Goal: Task Accomplishment & Management: Use online tool/utility

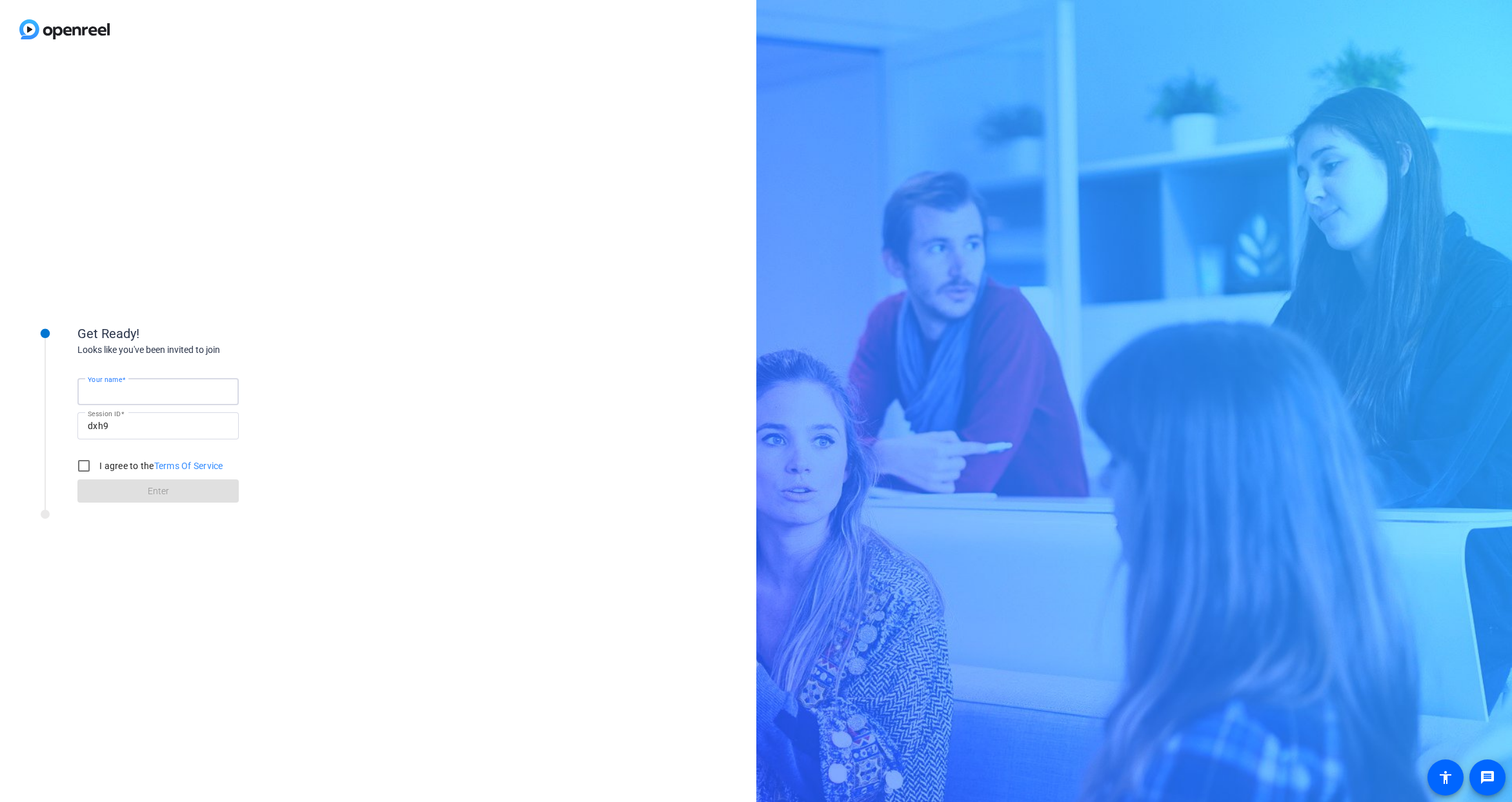
click at [145, 394] on input "Your name" at bounding box center [158, 392] width 140 height 16
type input "l"
type input "Lissa"
click at [86, 465] on input "I agree to the Terms Of Service" at bounding box center [84, 465] width 26 height 26
checkbox input "true"
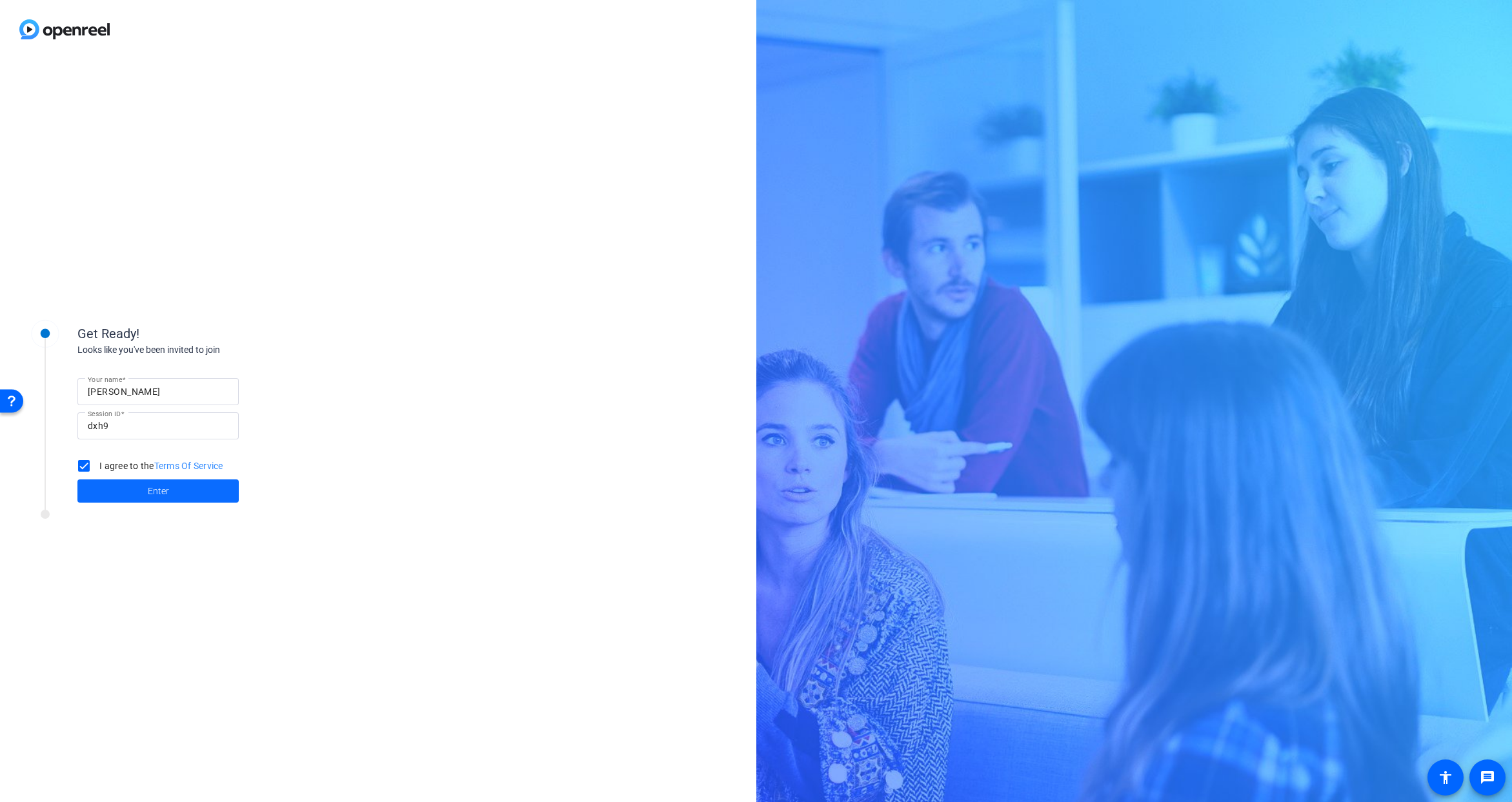
click at [116, 497] on span at bounding box center [158, 491] width 161 height 31
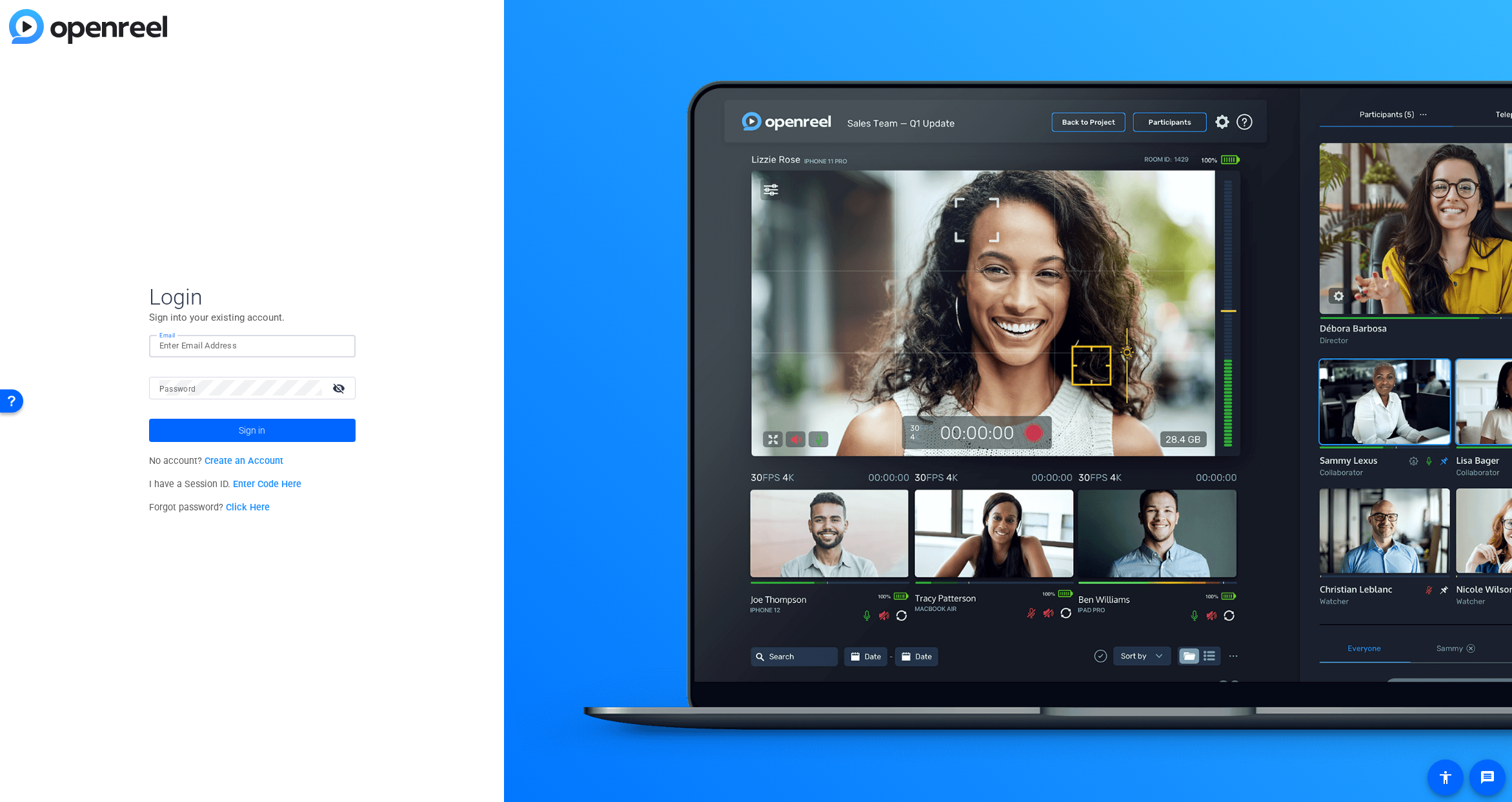
click at [187, 353] on input "Email" at bounding box center [252, 346] width 186 height 16
type input "[EMAIL_ADDRESS][PERSON_NAME][DOMAIN_NAME]"
click at [179, 391] on mat-label "Password" at bounding box center [178, 389] width 37 height 9
click at [149, 419] on button "Sign in" at bounding box center [252, 430] width 206 height 23
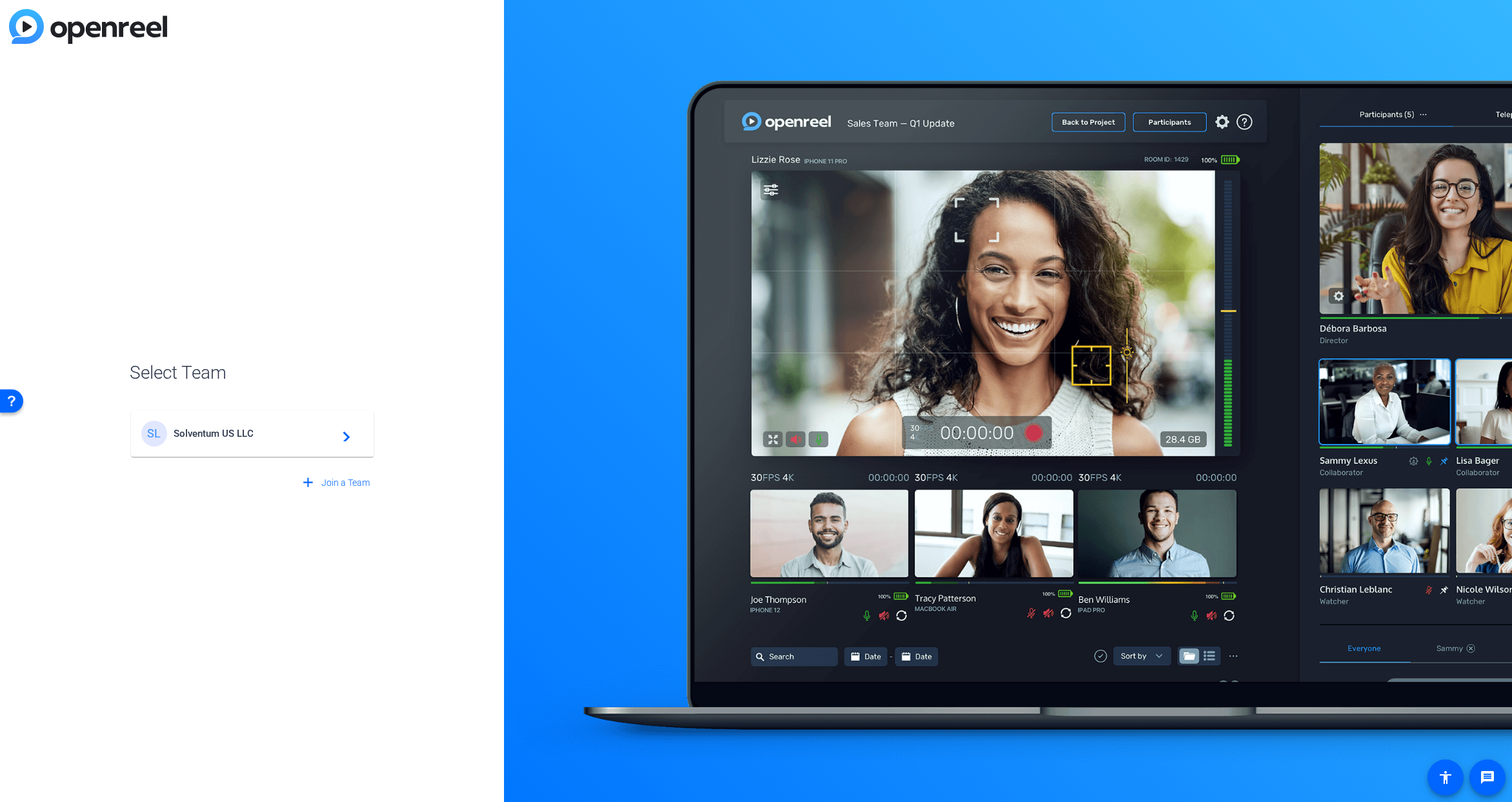
click at [219, 431] on span "Solventum US LLC" at bounding box center [254, 434] width 161 height 12
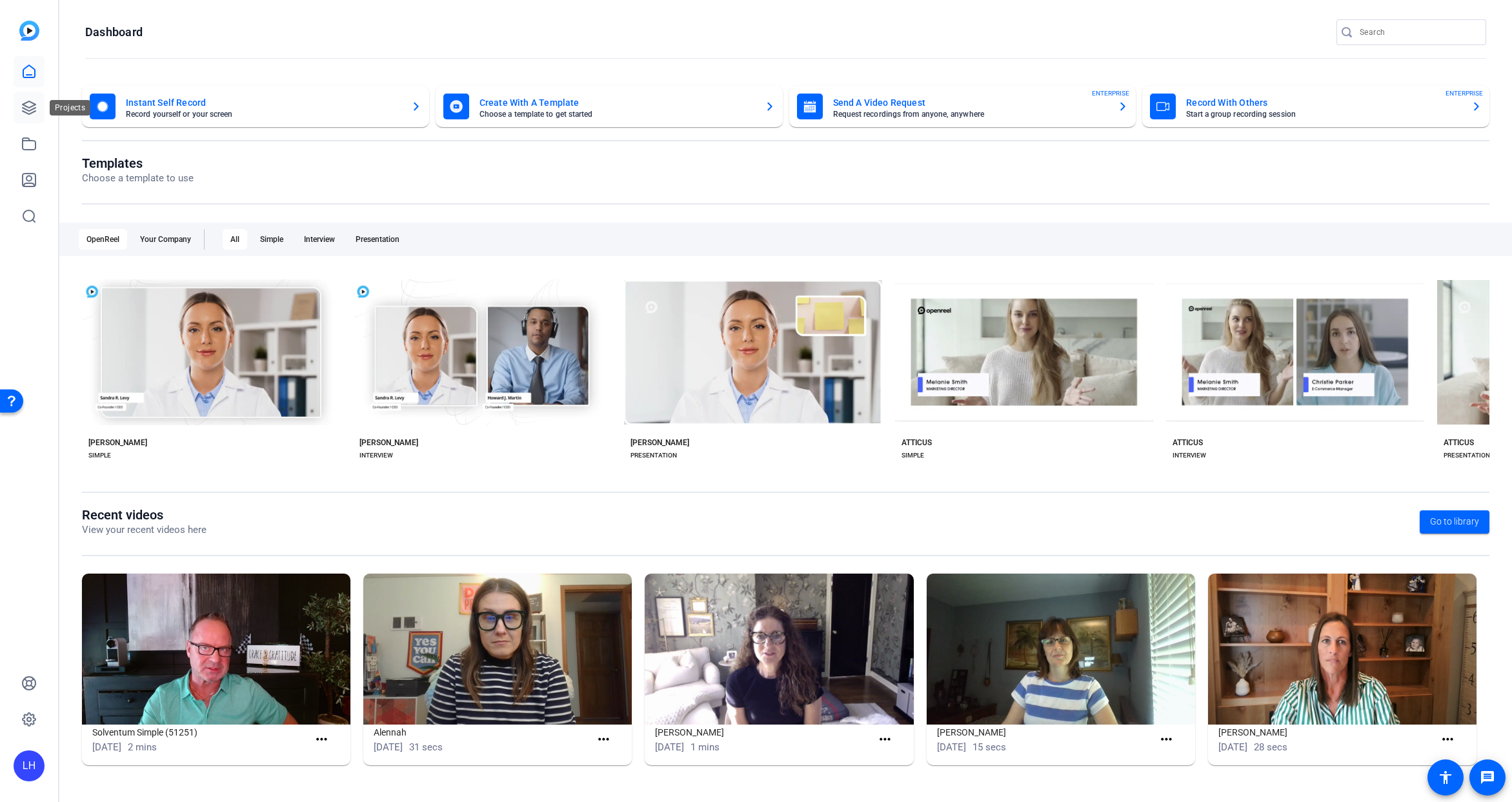
click at [29, 102] on icon at bounding box center [29, 108] width 13 height 13
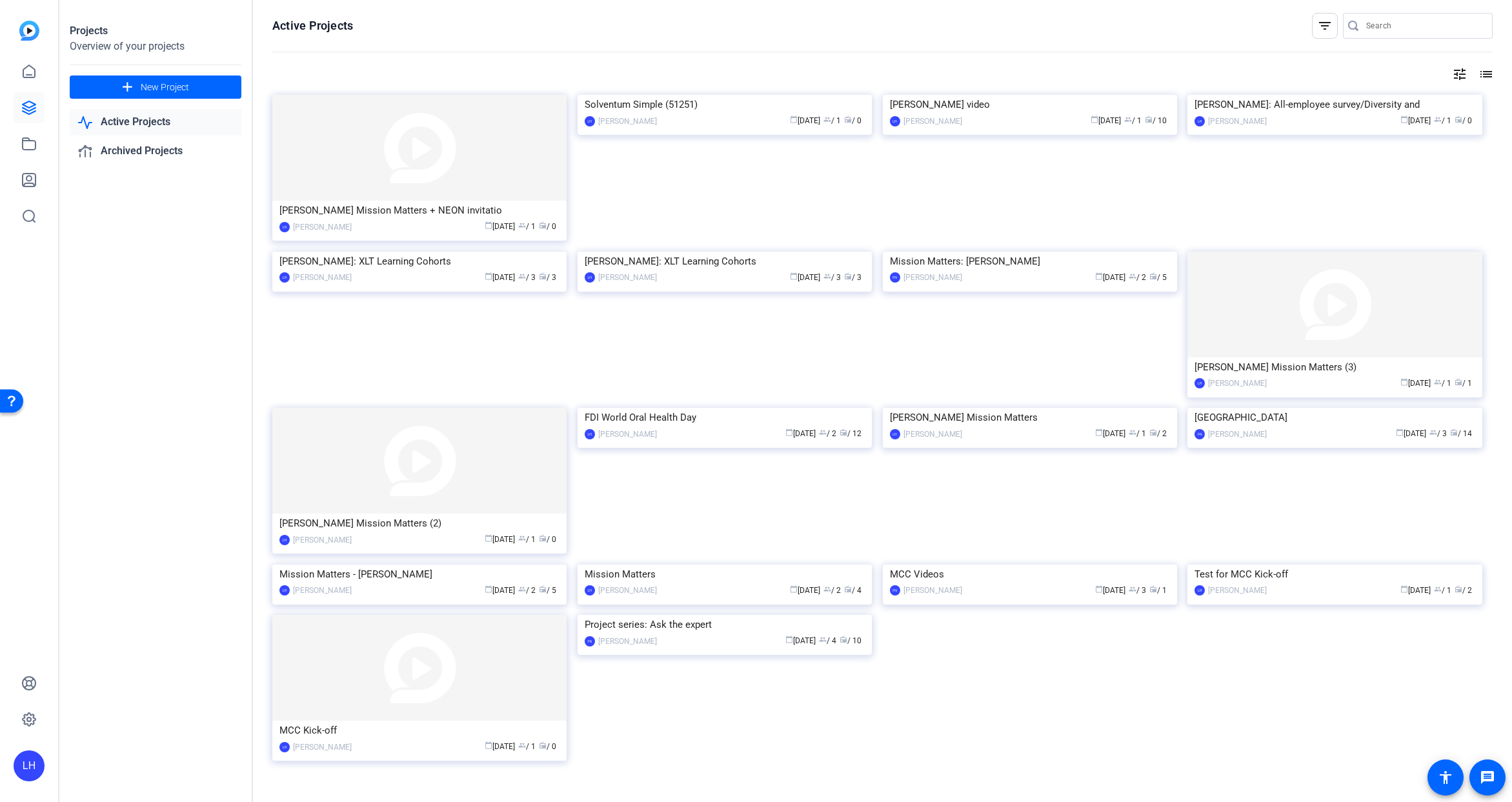
click at [158, 120] on link "Active Projects" at bounding box center [156, 122] width 171 height 26
click at [388, 172] on img at bounding box center [419, 148] width 295 height 106
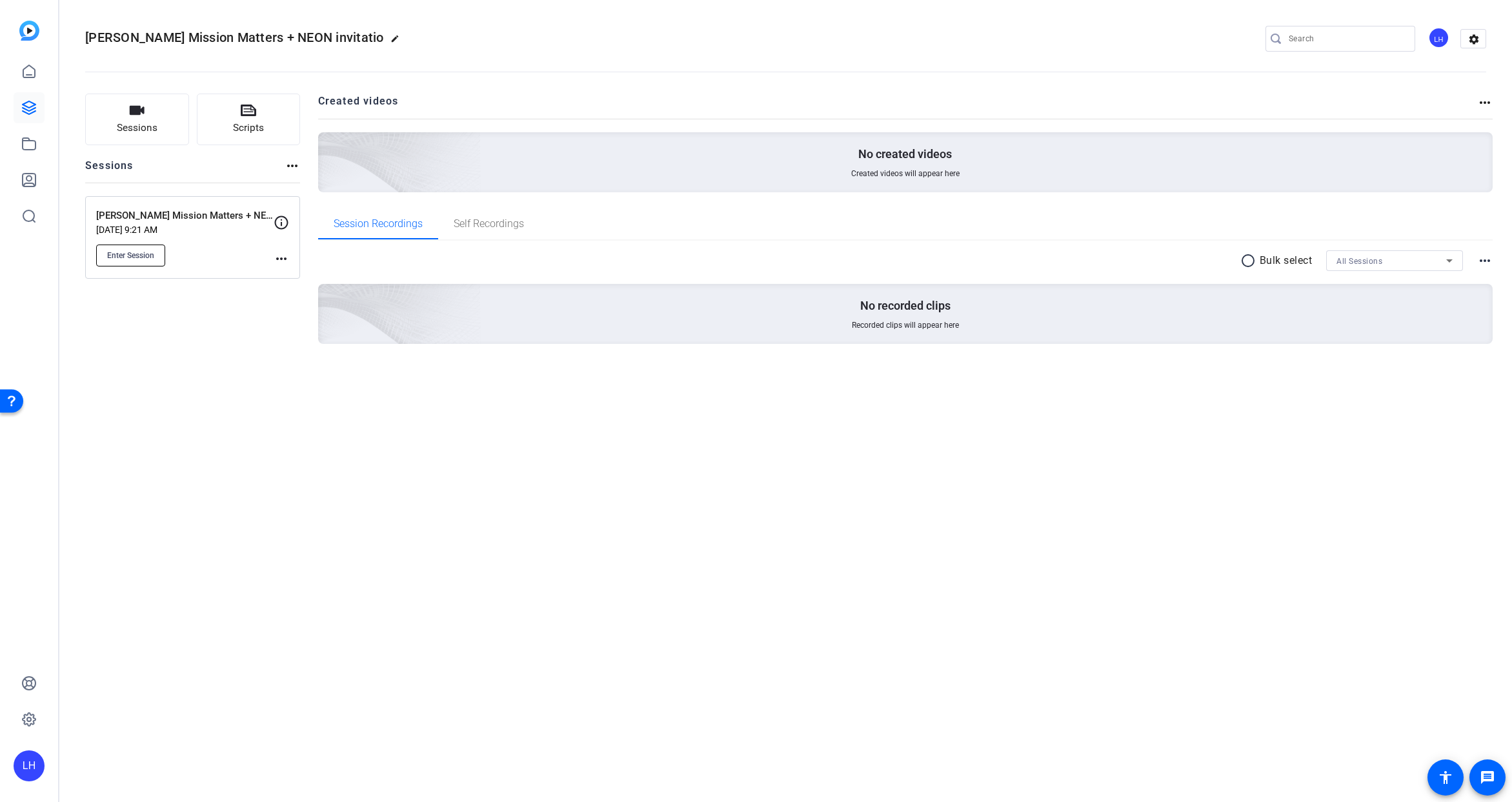
click at [132, 257] on span "Enter Session" at bounding box center [131, 256] width 47 height 11
click at [129, 256] on span "Enter Session" at bounding box center [131, 256] width 47 height 11
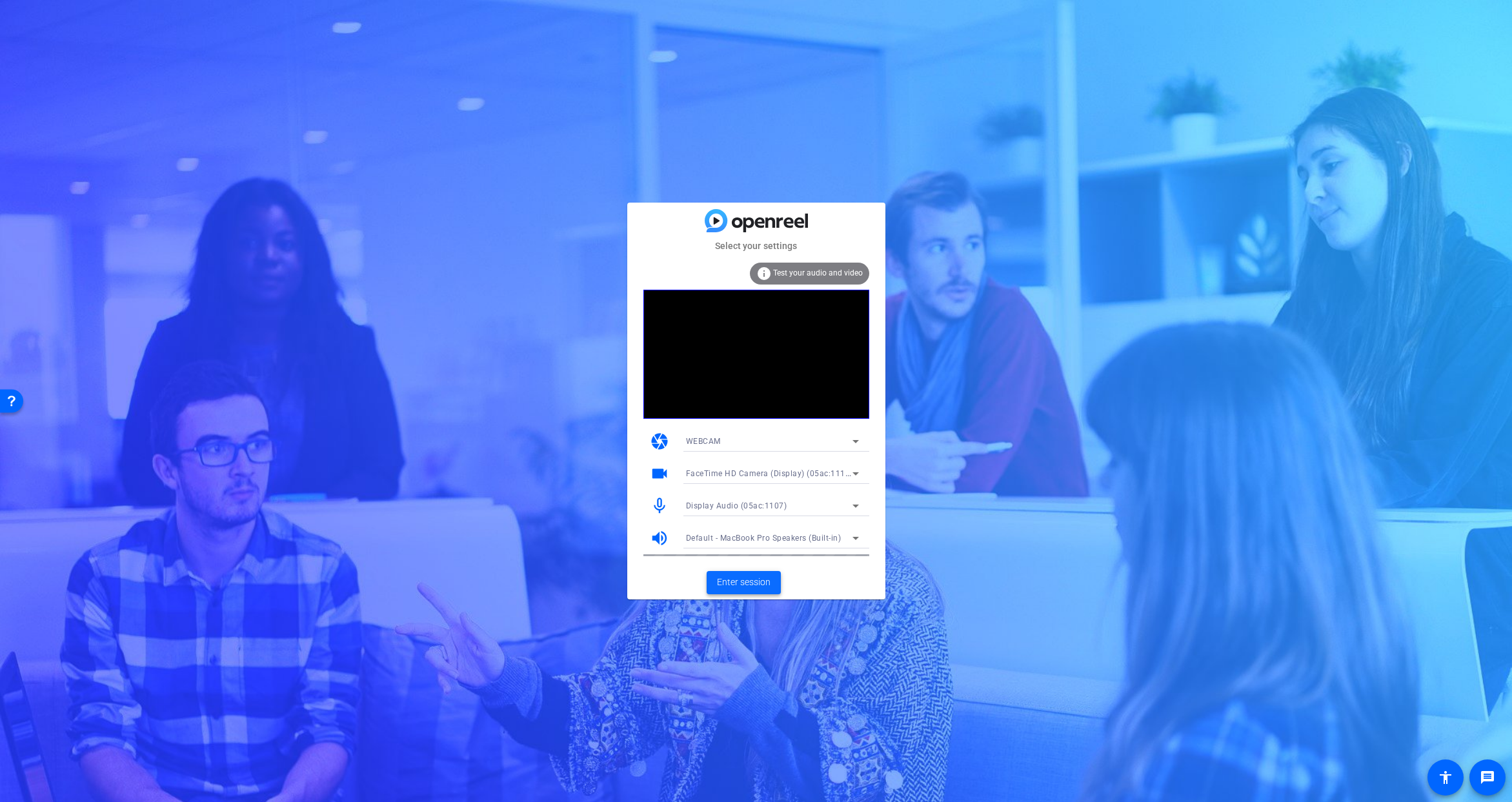
click at [743, 583] on span "Enter session" at bounding box center [743, 582] width 53 height 14
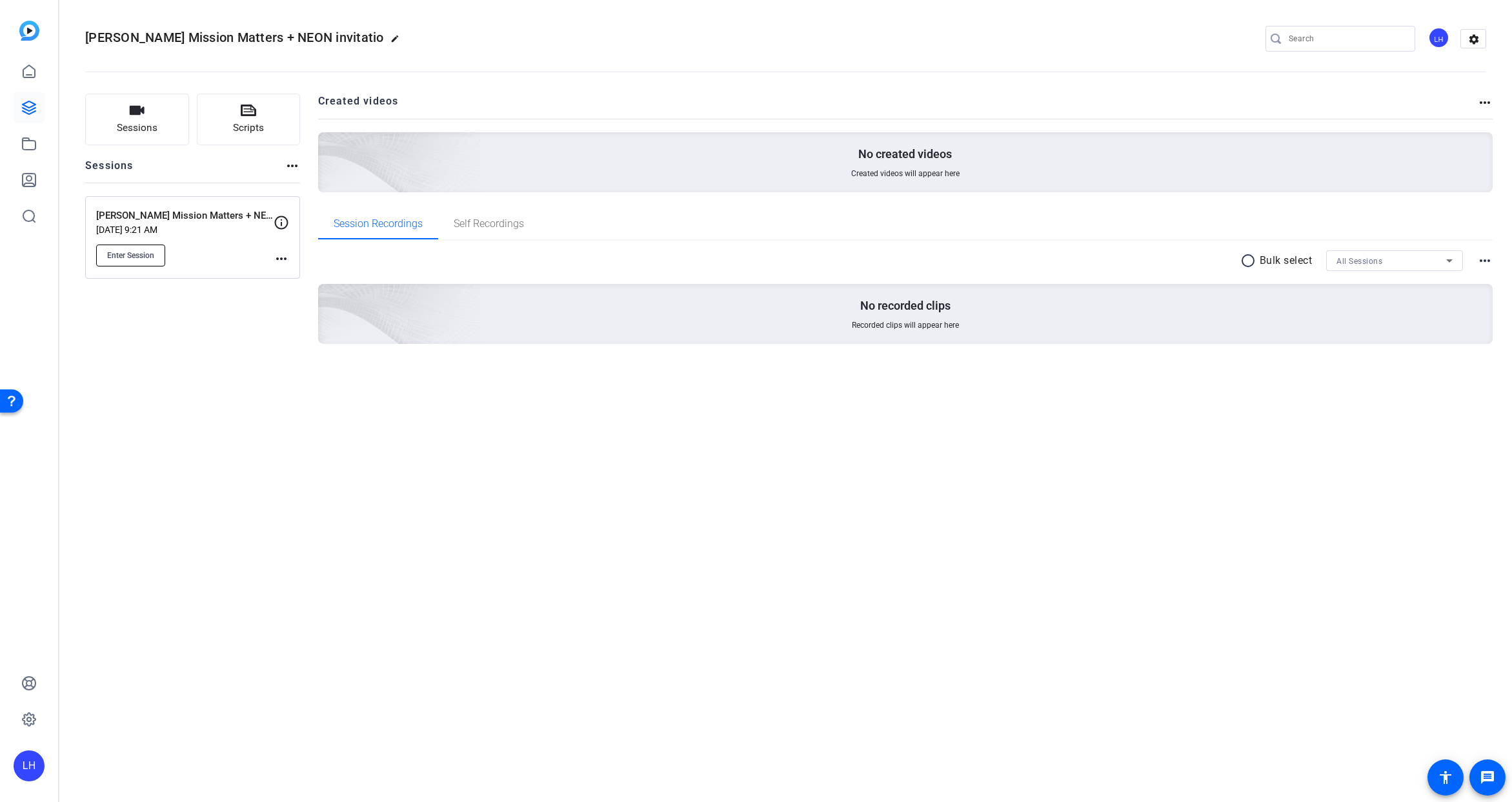
click at [147, 256] on span "Enter Session" at bounding box center [131, 256] width 47 height 11
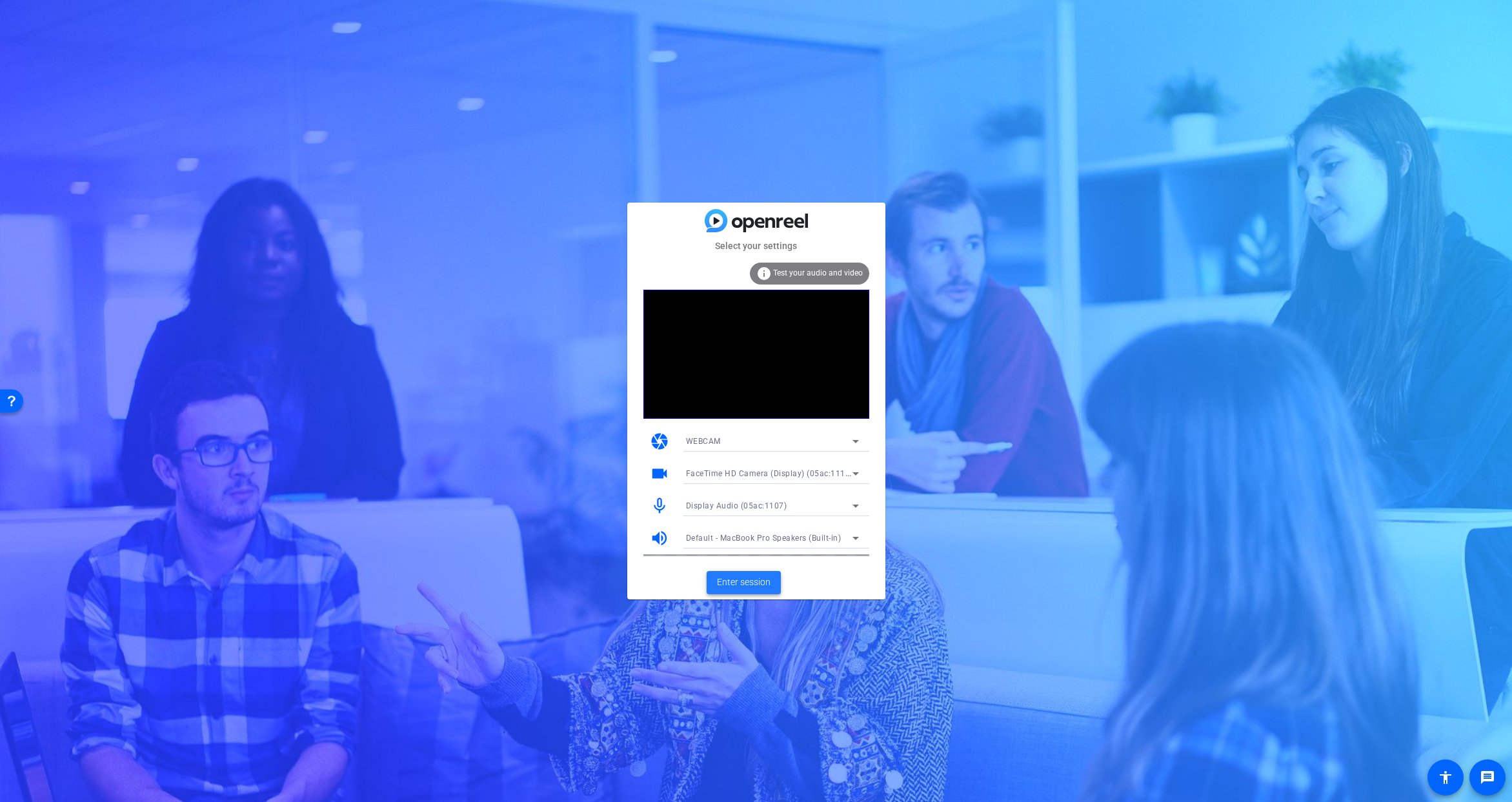
click at [732, 582] on span "Enter session" at bounding box center [743, 582] width 53 height 14
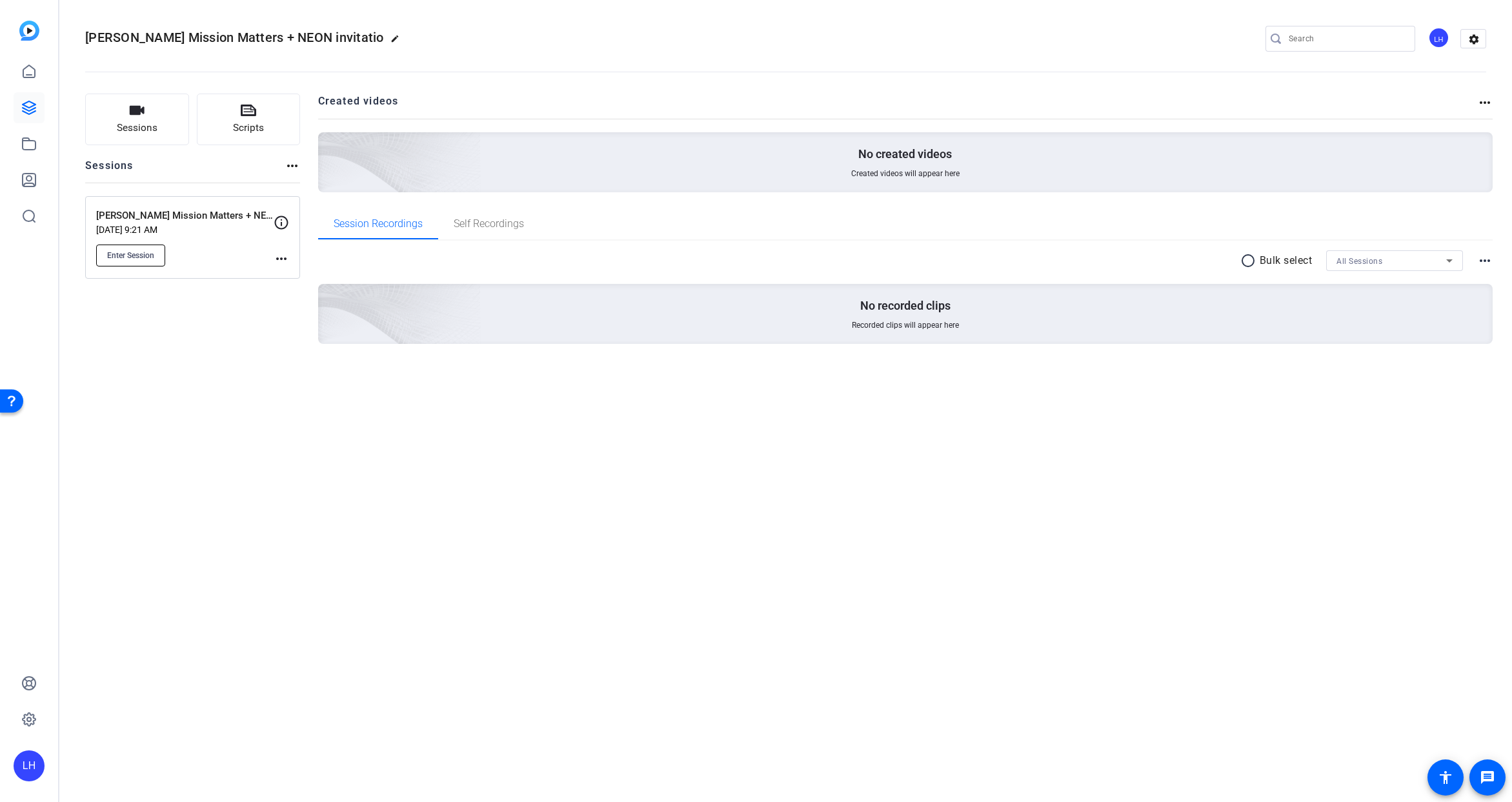
click at [129, 259] on span "Enter Session" at bounding box center [131, 256] width 47 height 11
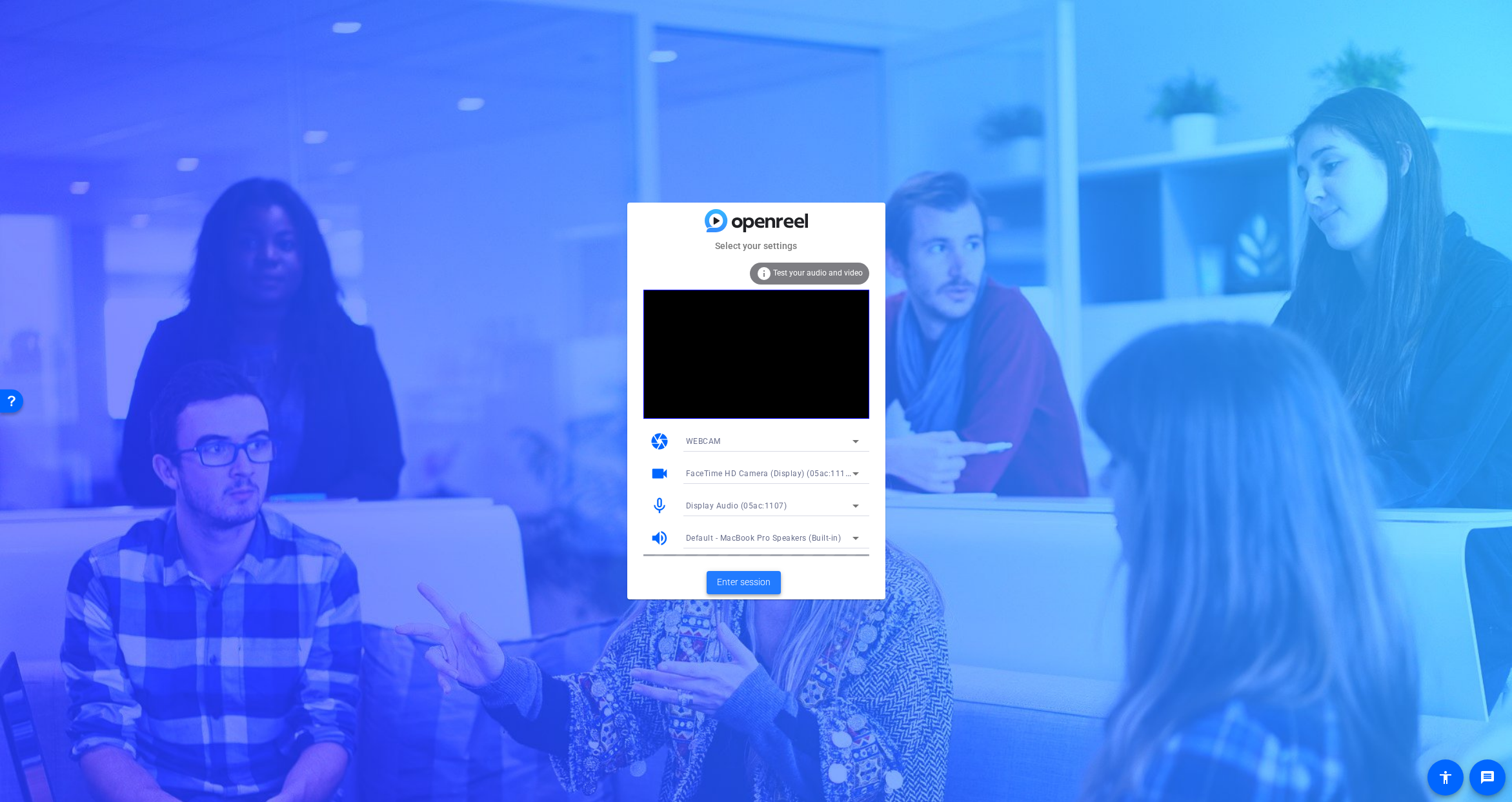
click at [744, 583] on span "Enter session" at bounding box center [743, 582] width 53 height 14
click at [763, 580] on span "Enter session" at bounding box center [743, 582] width 53 height 14
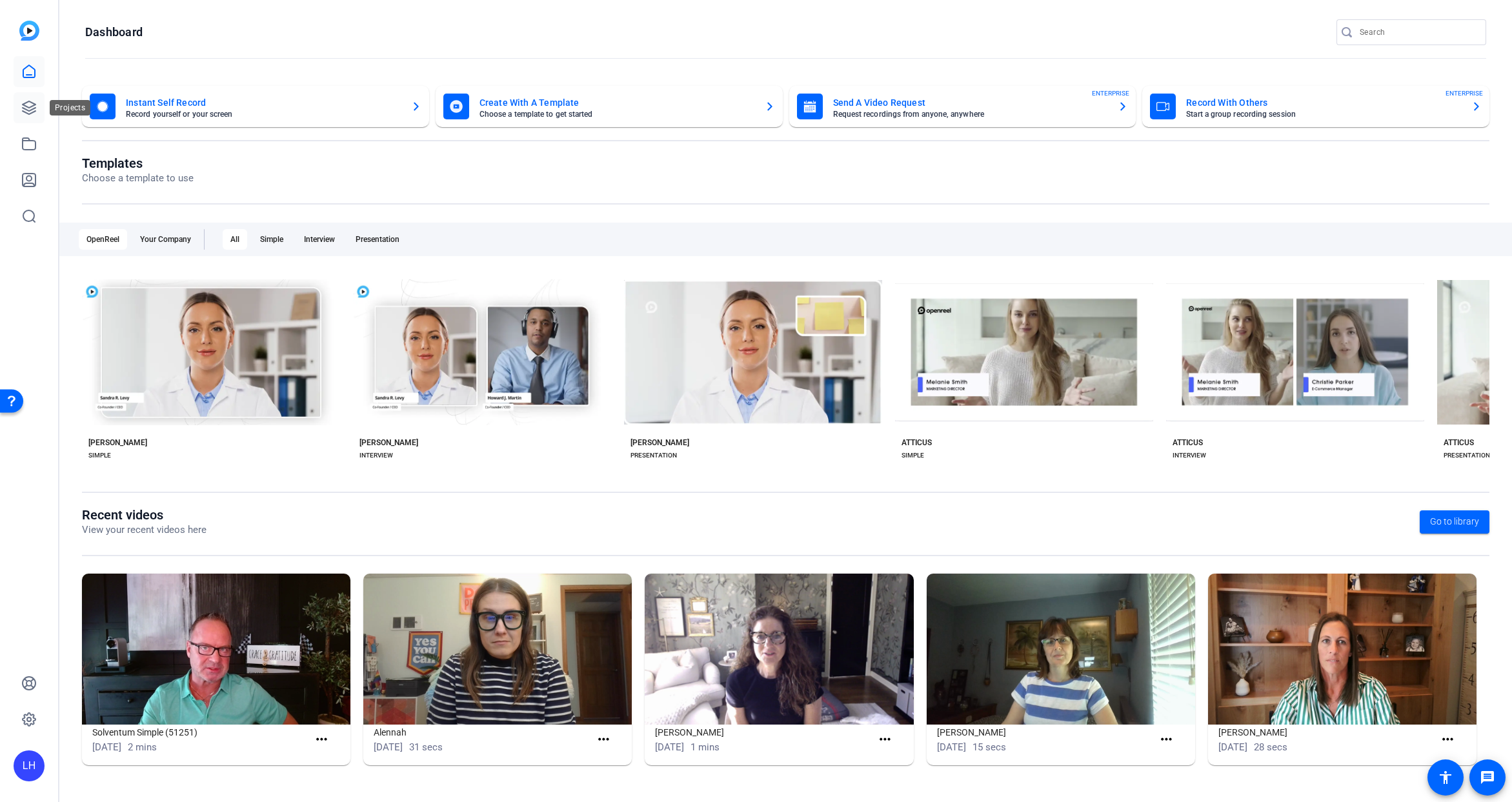
drag, startPoint x: 22, startPoint y: 101, endPoint x: 31, endPoint y: 111, distance: 13.5
click at [22, 101] on icon at bounding box center [29, 108] width 16 height 16
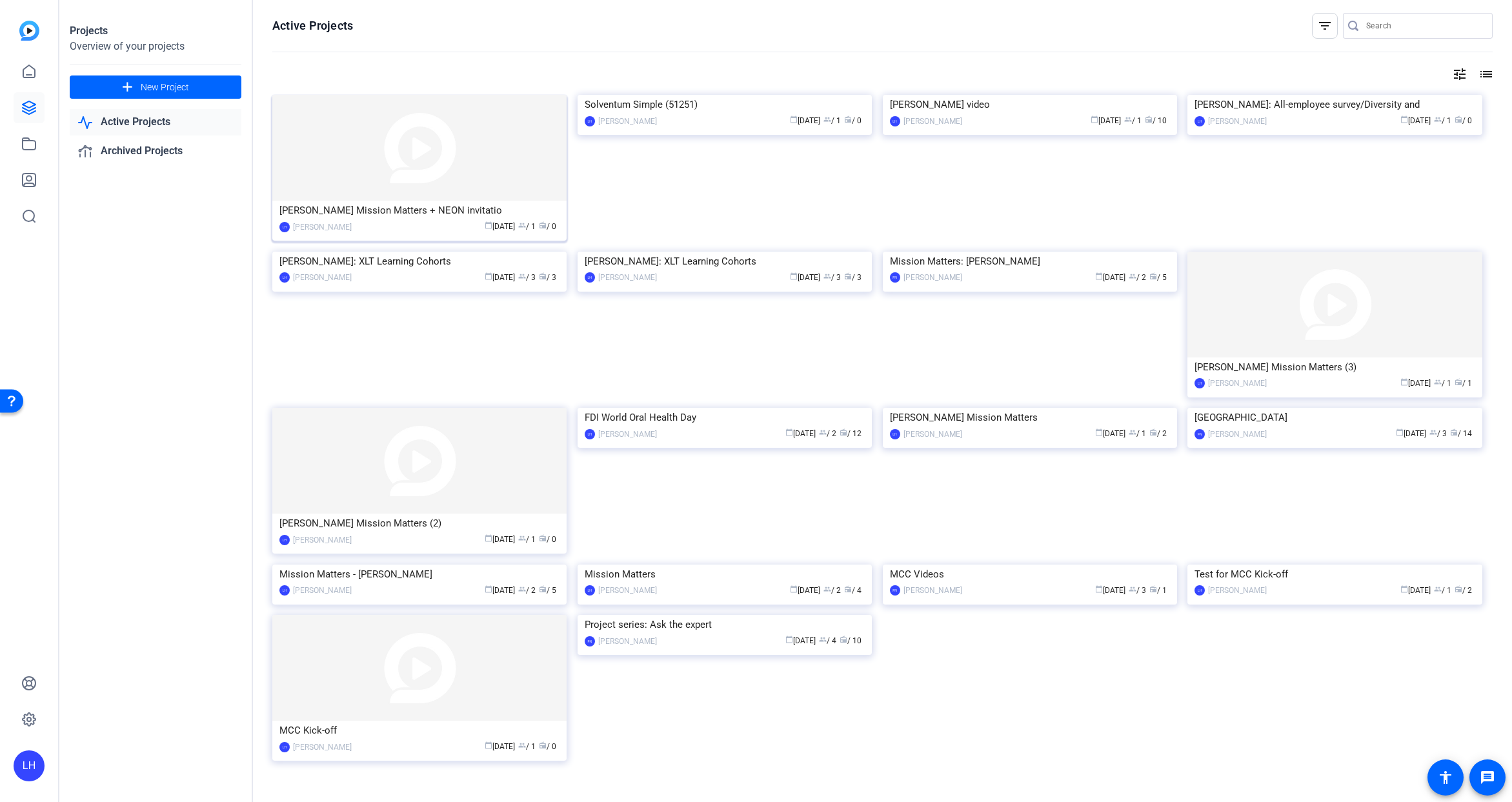
click at [361, 175] on img at bounding box center [419, 148] width 295 height 106
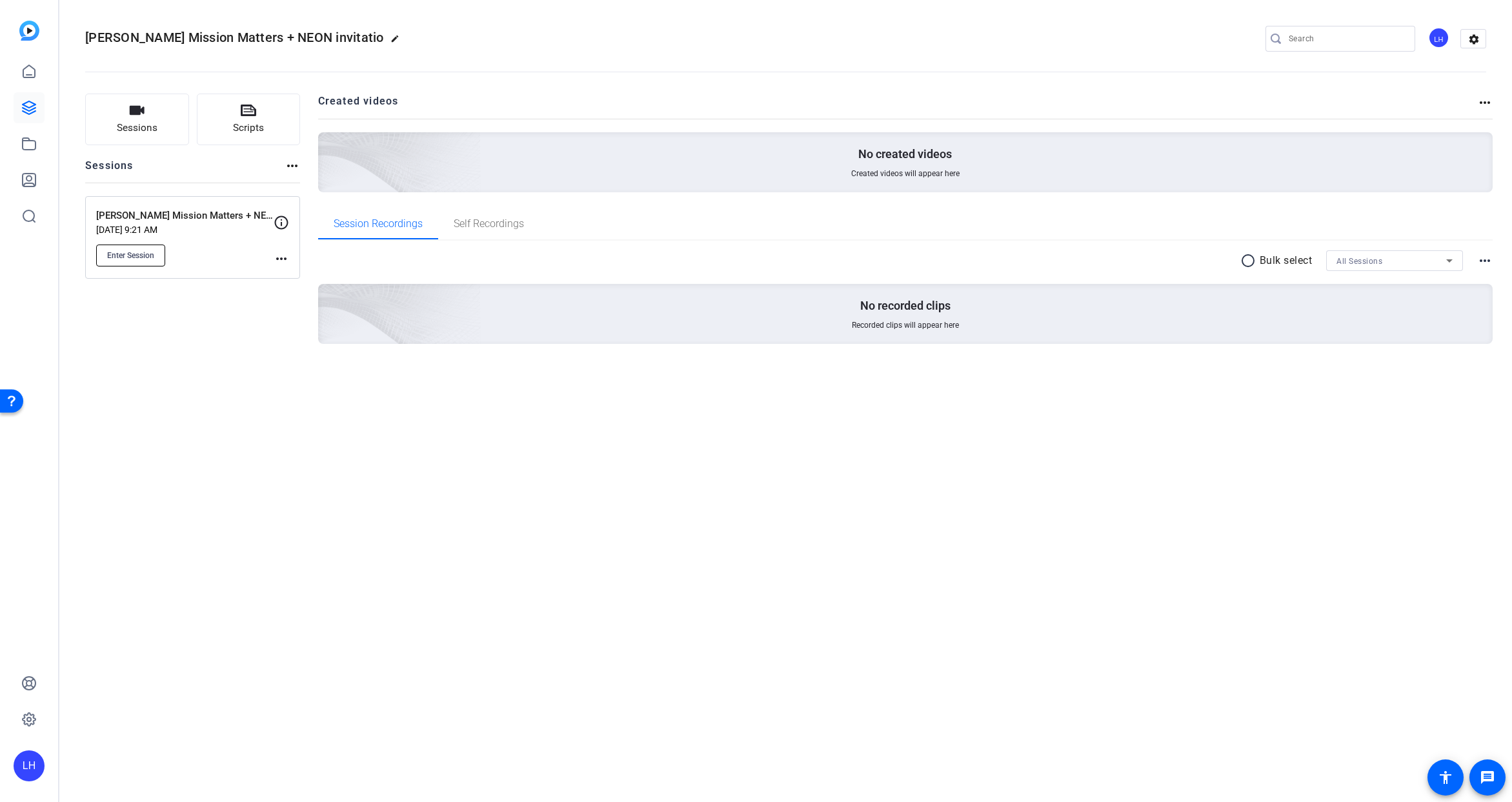
click at [147, 259] on span "Enter Session" at bounding box center [131, 256] width 47 height 11
click at [283, 259] on mat-icon "more_horiz" at bounding box center [281, 259] width 16 height 16
click at [289, 278] on span "Edit Session" at bounding box center [313, 277] width 59 height 16
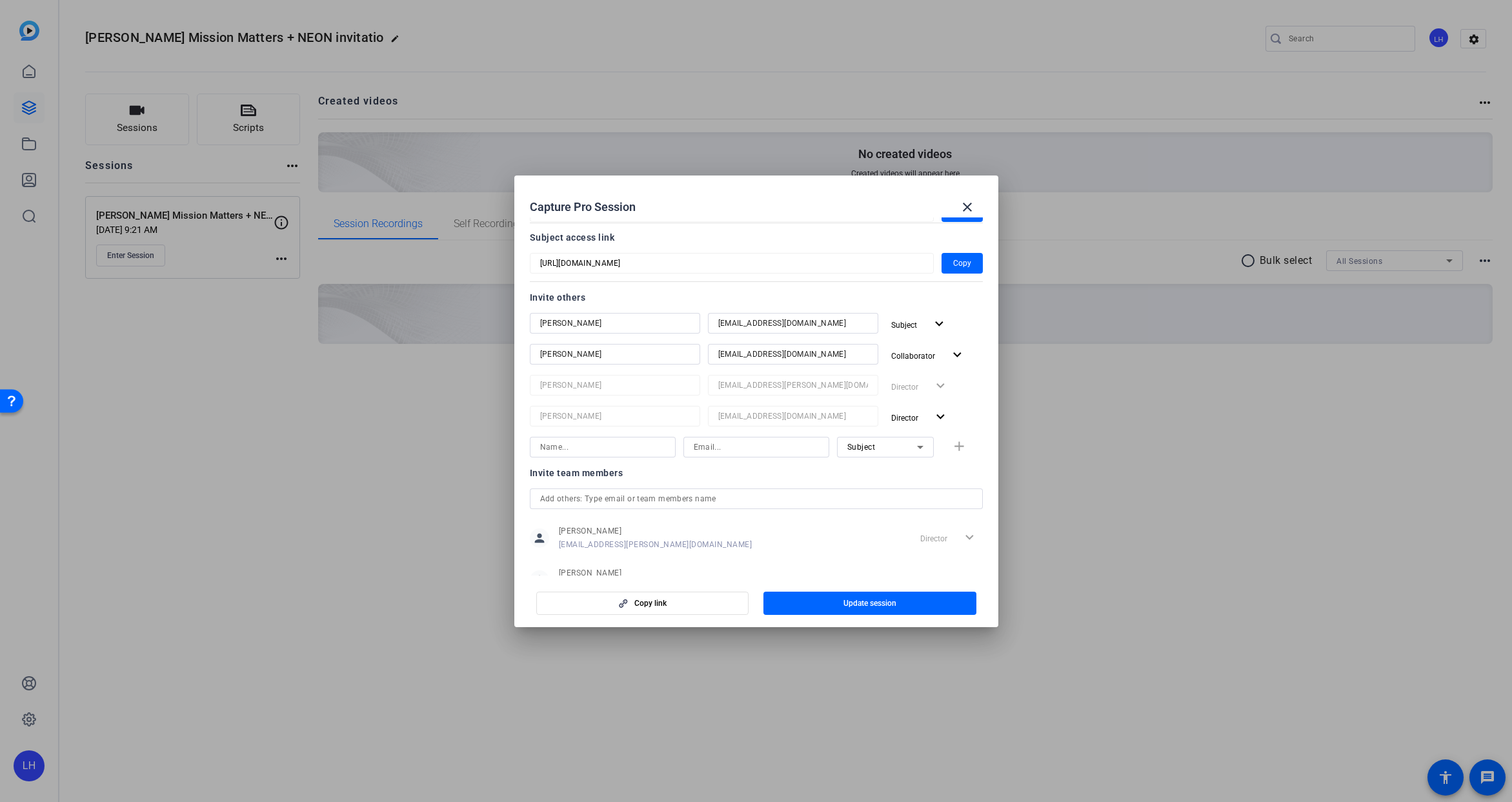
scroll to position [152, 0]
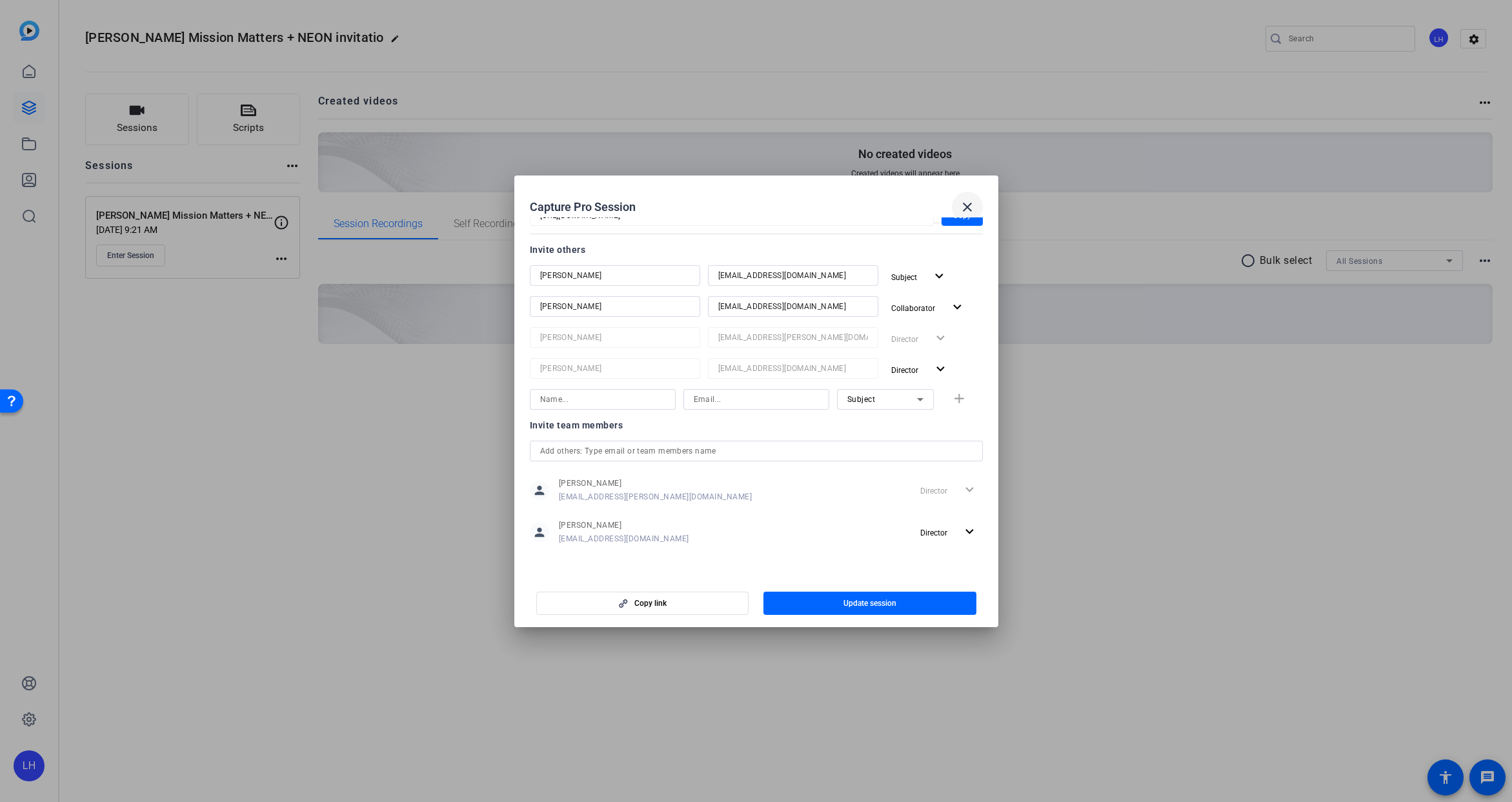
click at [969, 202] on mat-icon "close" at bounding box center [968, 208] width 16 height 16
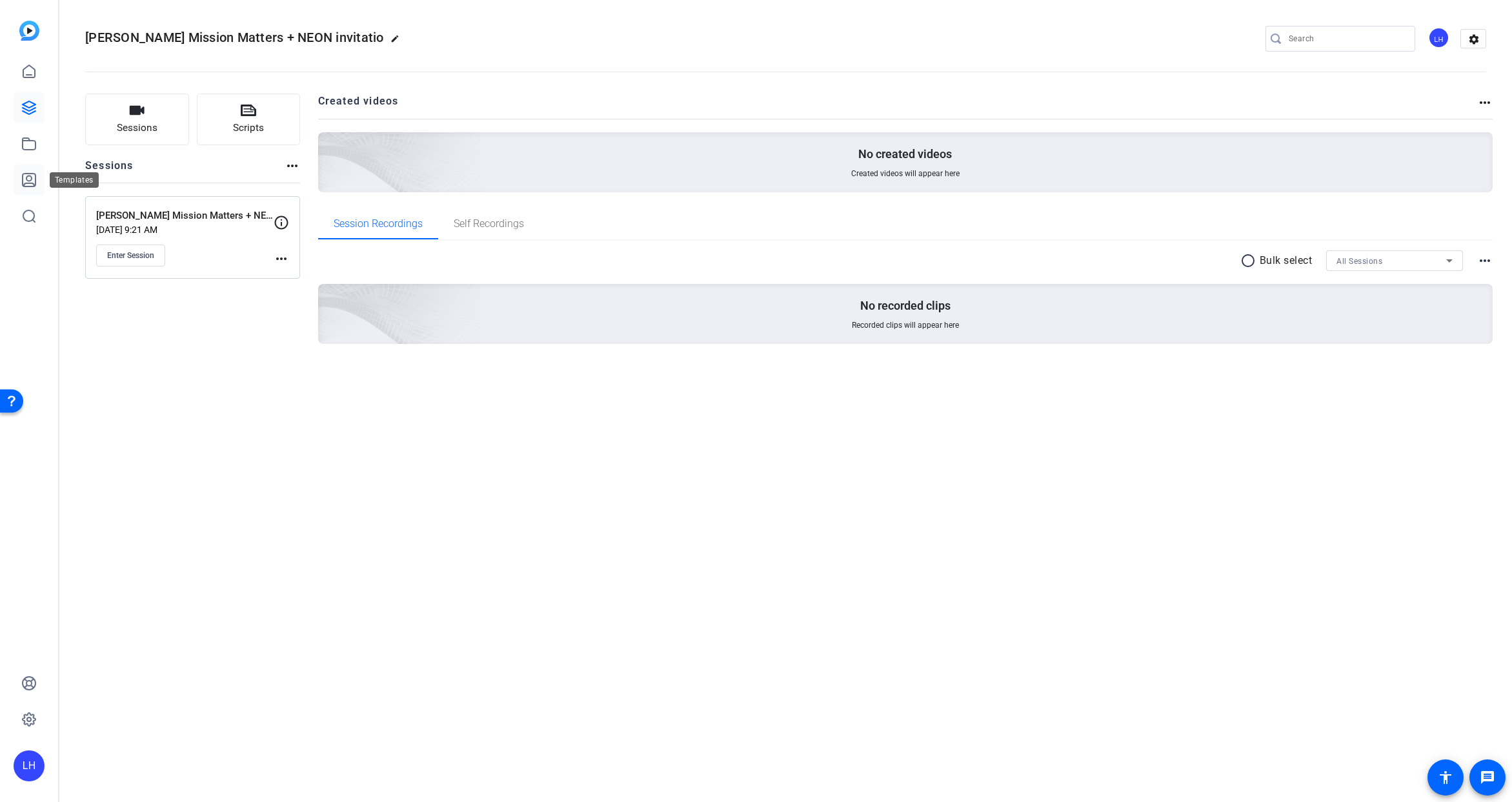
click at [28, 184] on icon at bounding box center [29, 180] width 16 height 16
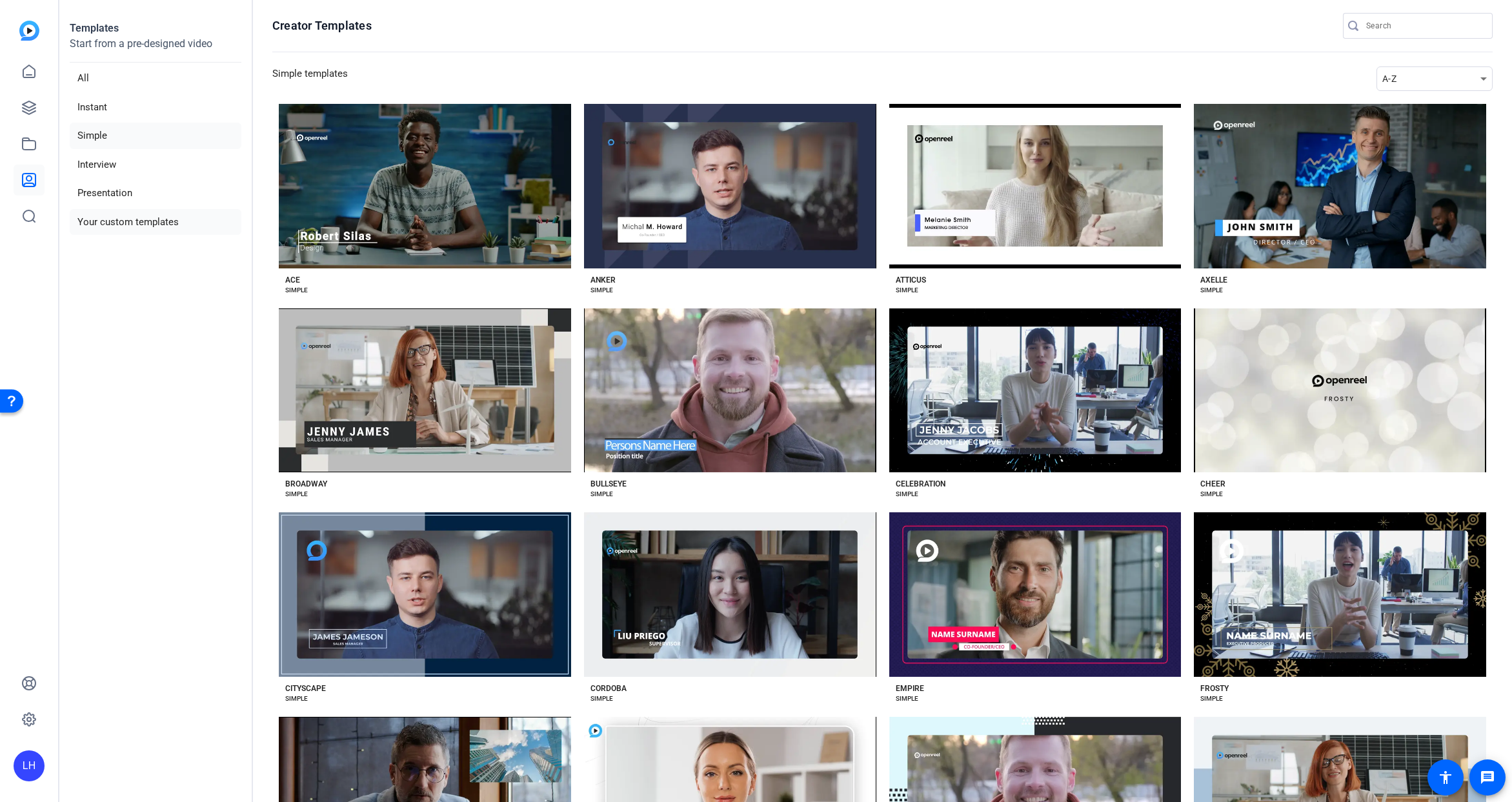
click at [117, 225] on li "Your custom templates" at bounding box center [156, 222] width 171 height 26
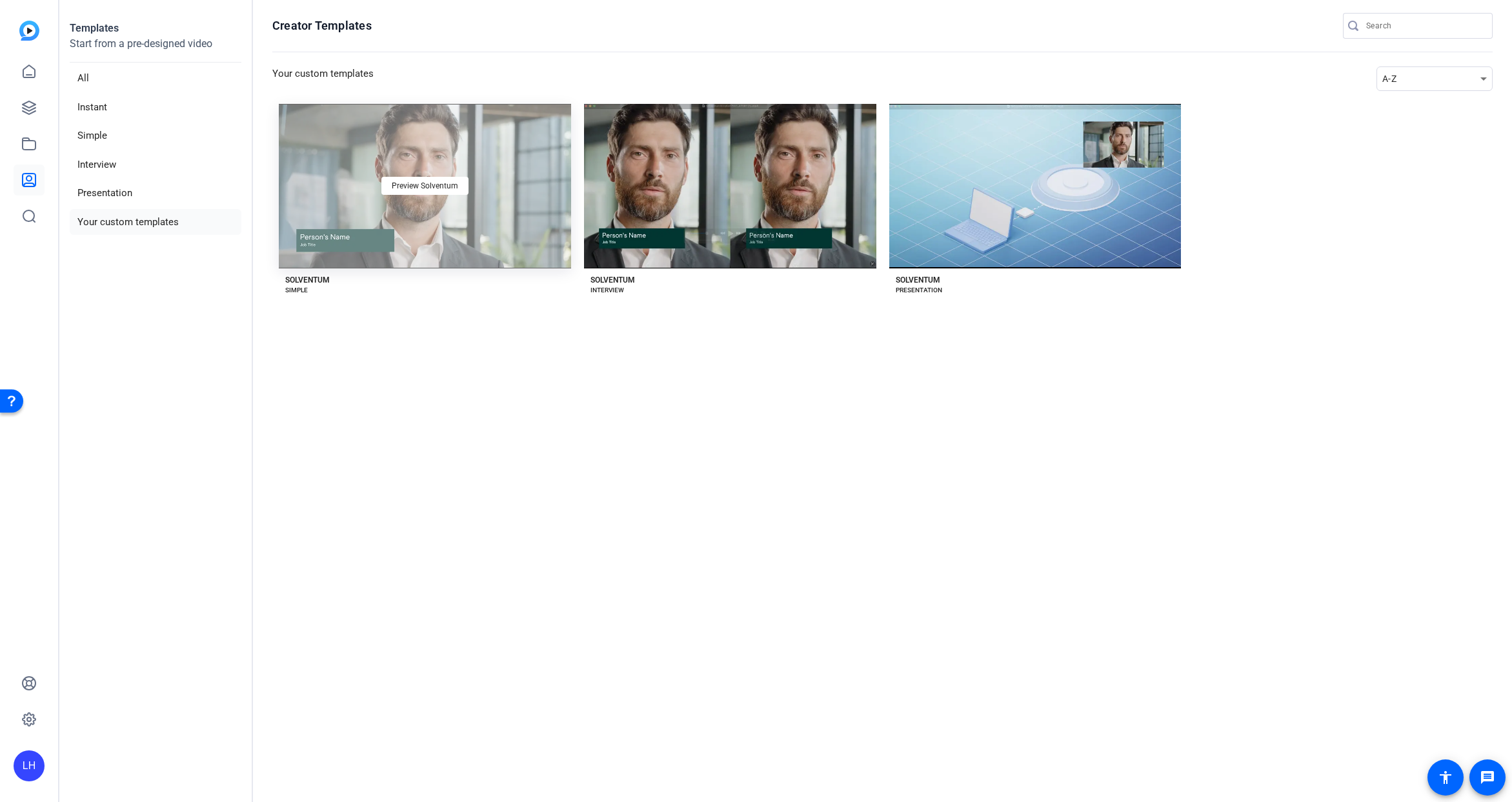
click at [497, 162] on div "Preview Solventum" at bounding box center [425, 186] width 293 height 165
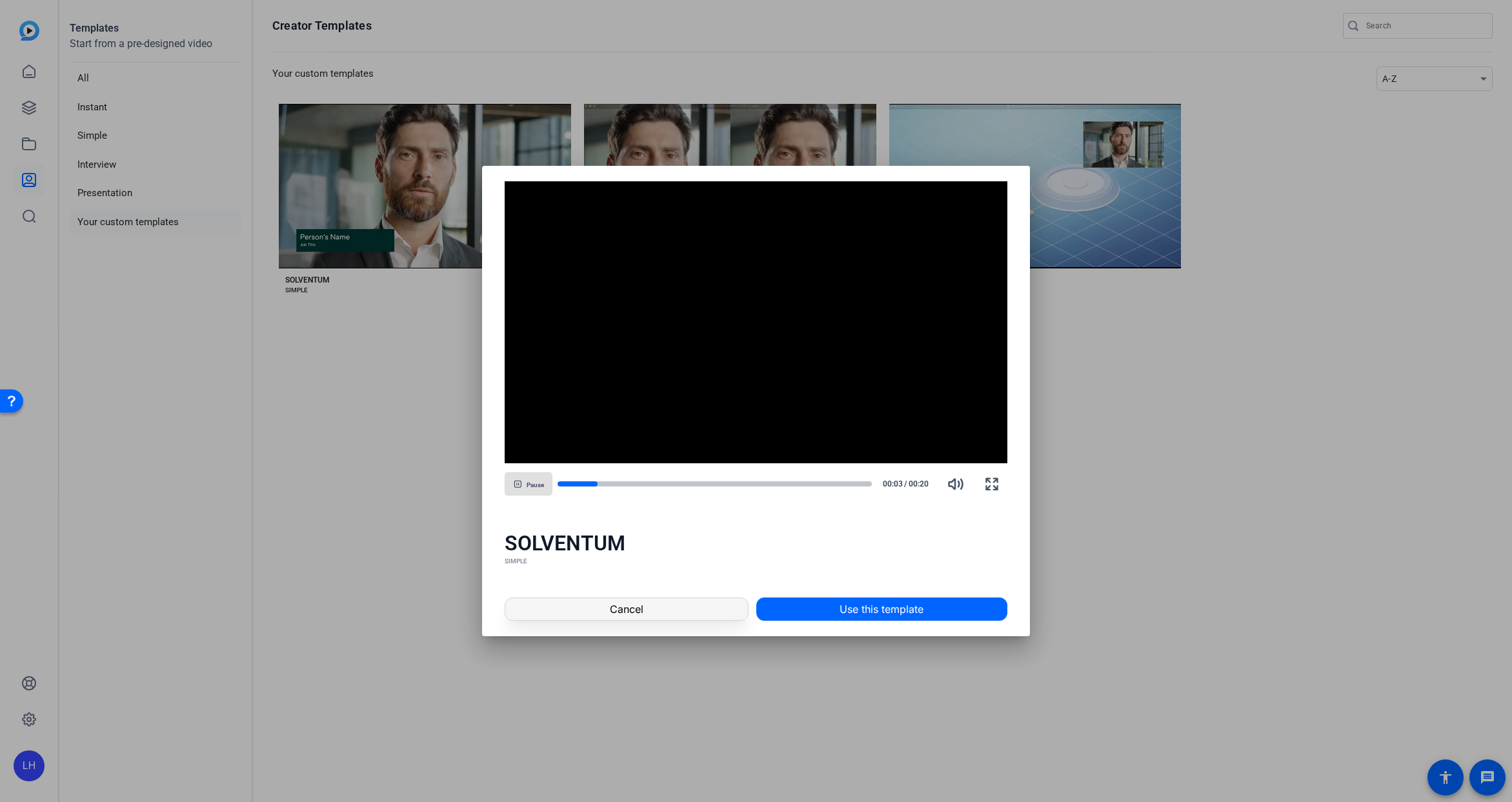
click at [668, 614] on span at bounding box center [626, 609] width 242 height 31
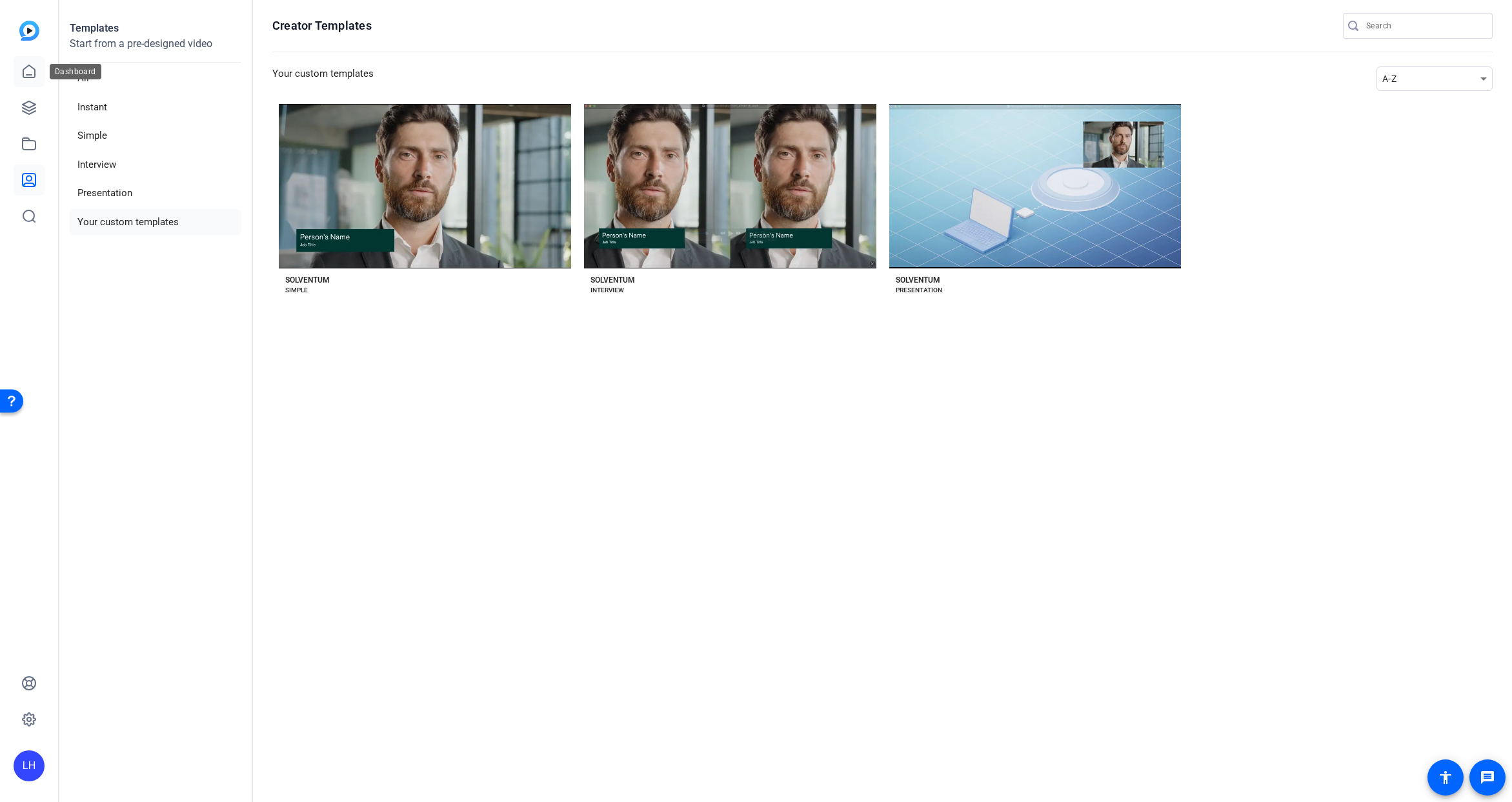
click at [26, 72] on icon at bounding box center [29, 72] width 16 height 16
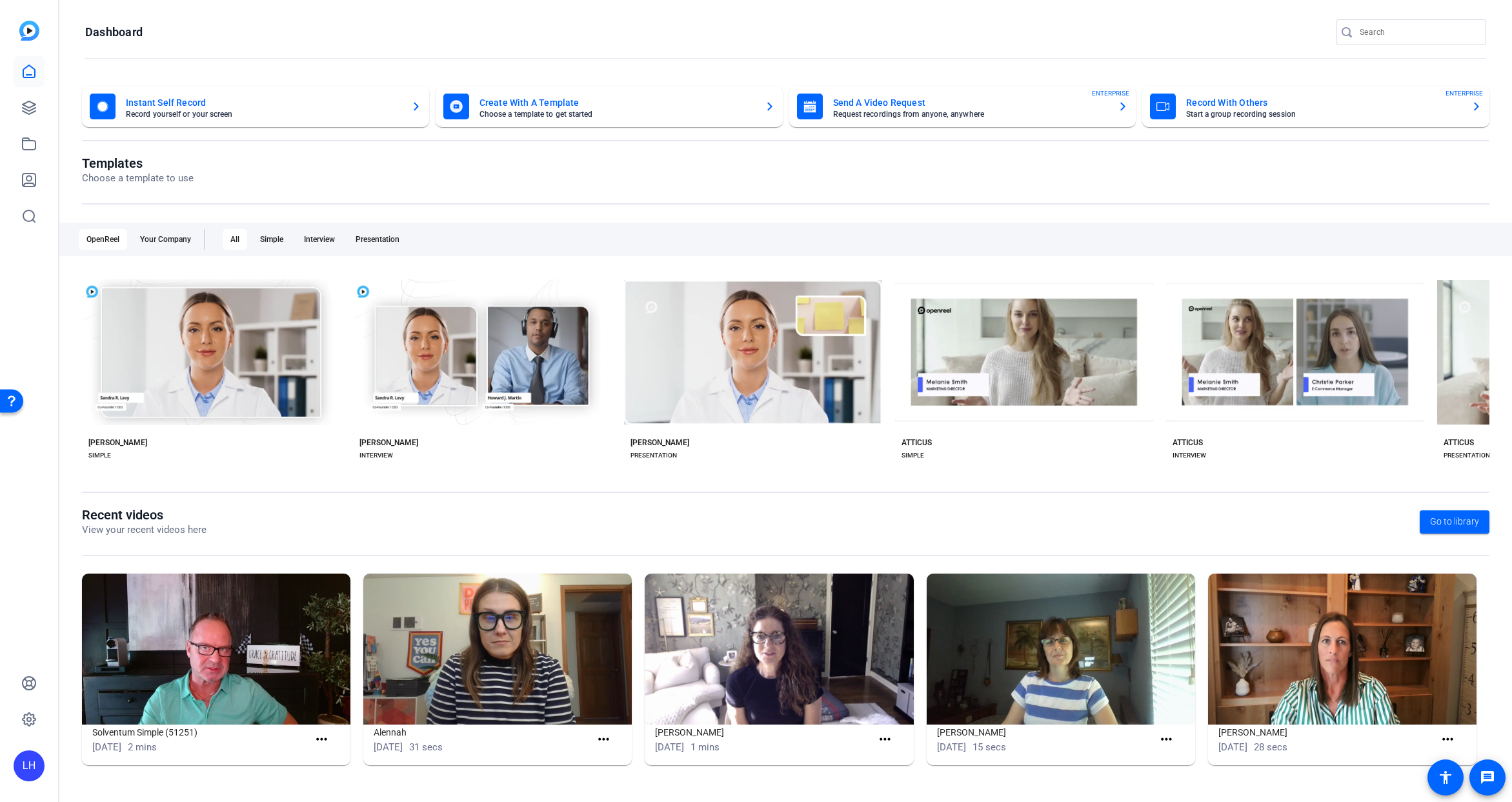
click at [28, 30] on img at bounding box center [29, 30] width 20 height 20
click at [28, 109] on icon at bounding box center [29, 108] width 16 height 16
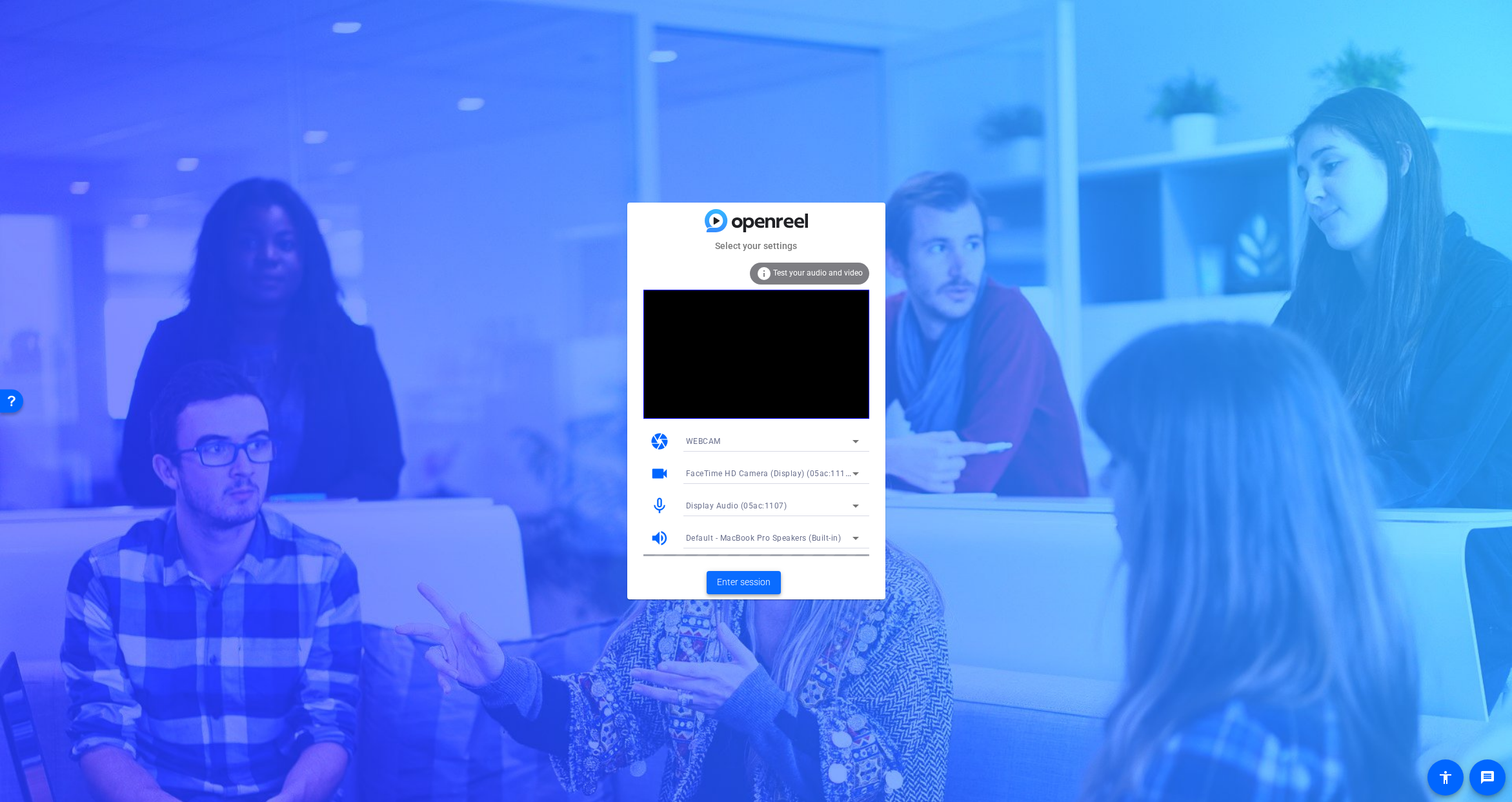
click at [728, 579] on span "Enter session" at bounding box center [743, 582] width 53 height 14
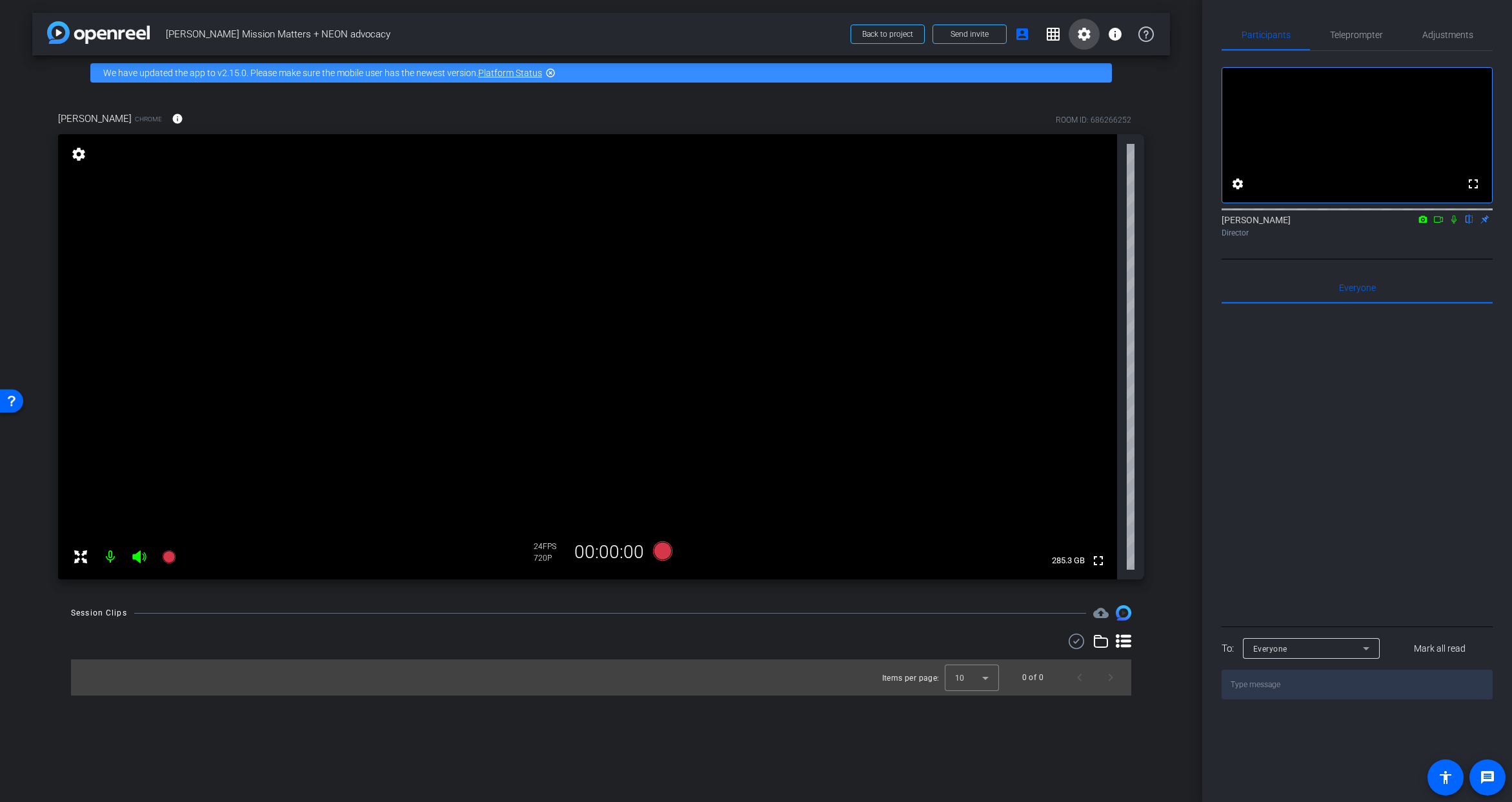
click at [1075, 32] on span at bounding box center [1084, 34] width 31 height 31
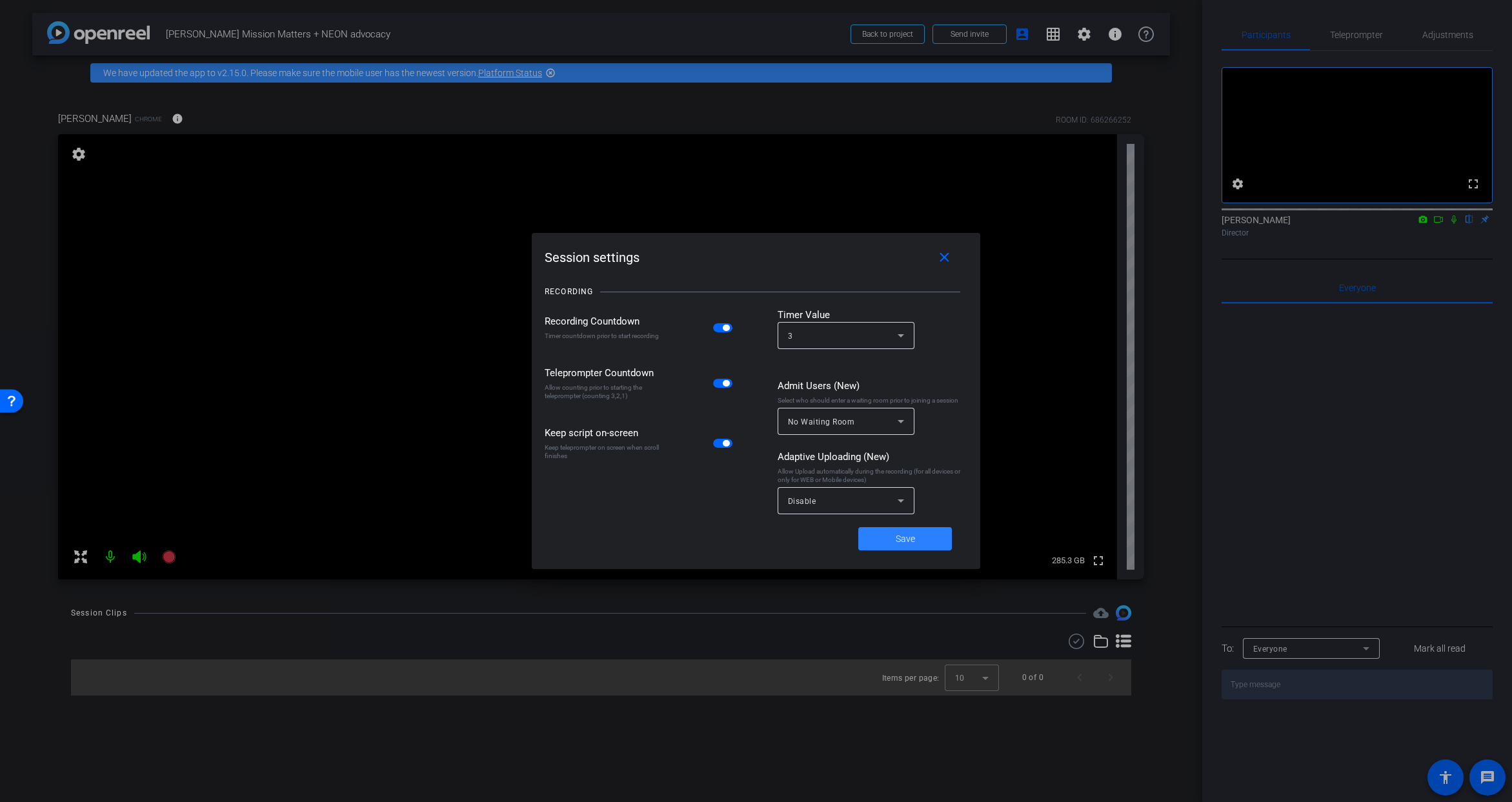
click at [875, 544] on span at bounding box center [905, 538] width 94 height 31
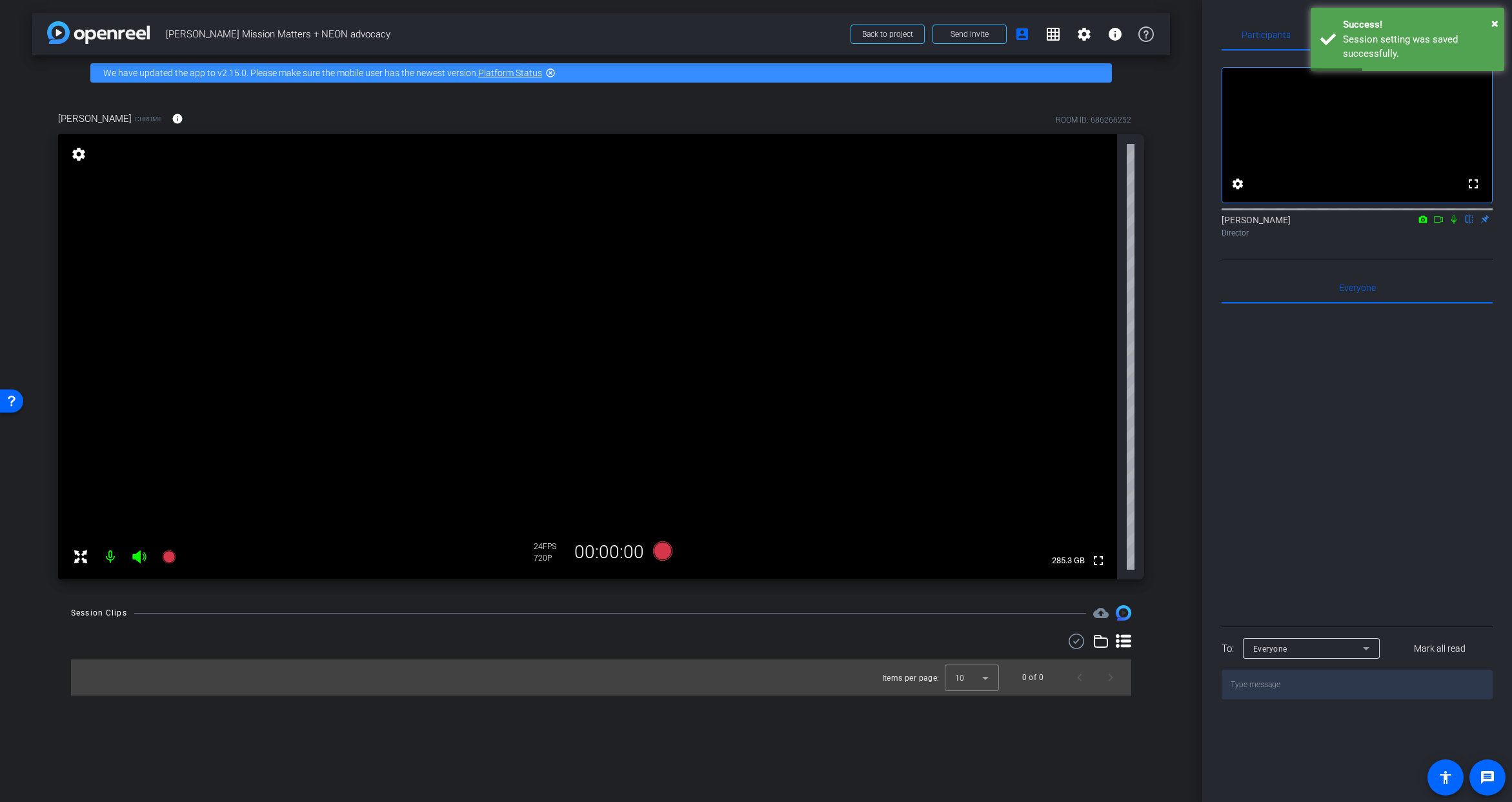
click at [1123, 640] on icon at bounding box center [1124, 641] width 16 height 14
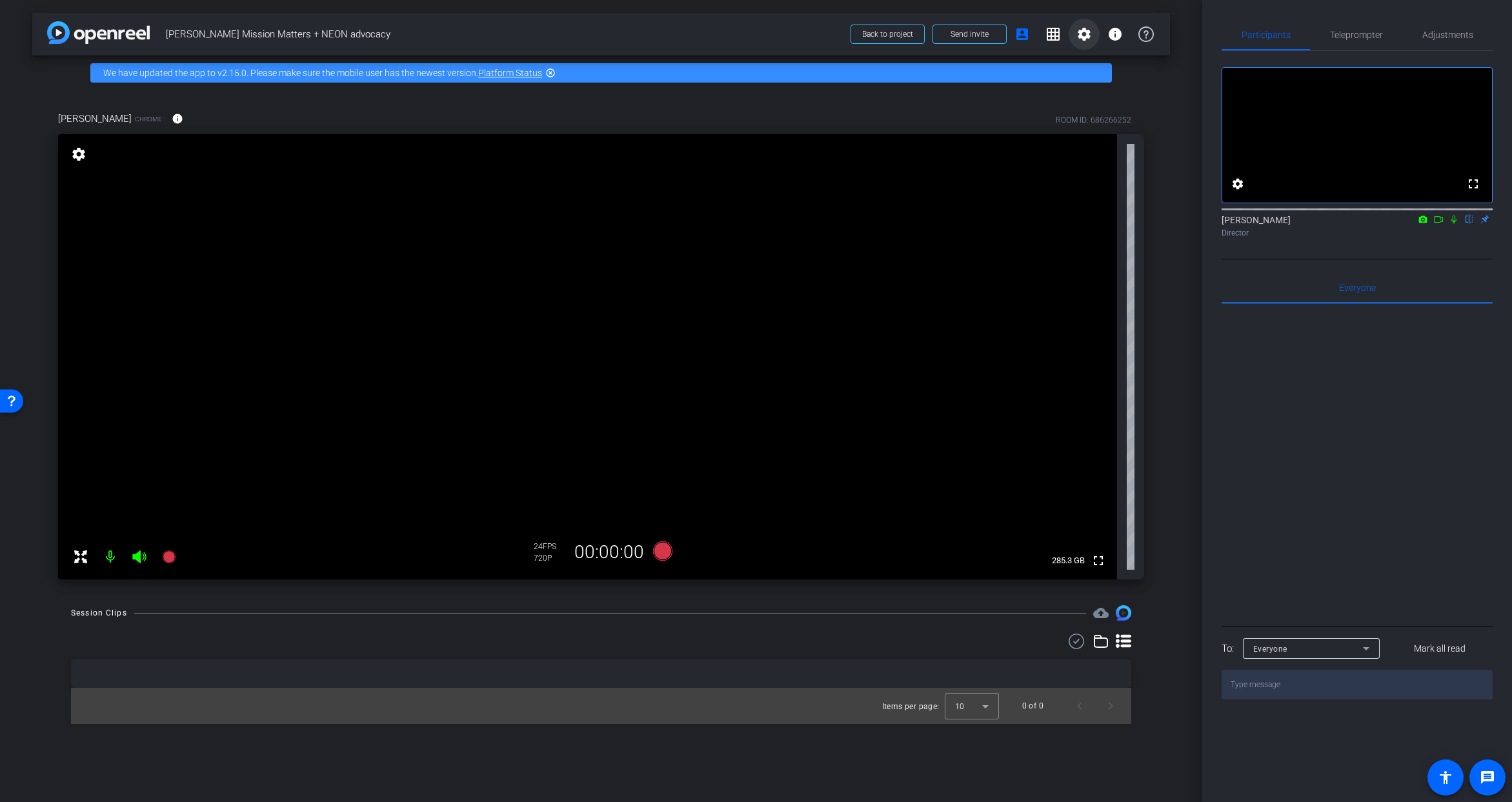
click at [1084, 34] on mat-icon "settings" at bounding box center [1084, 34] width 16 height 16
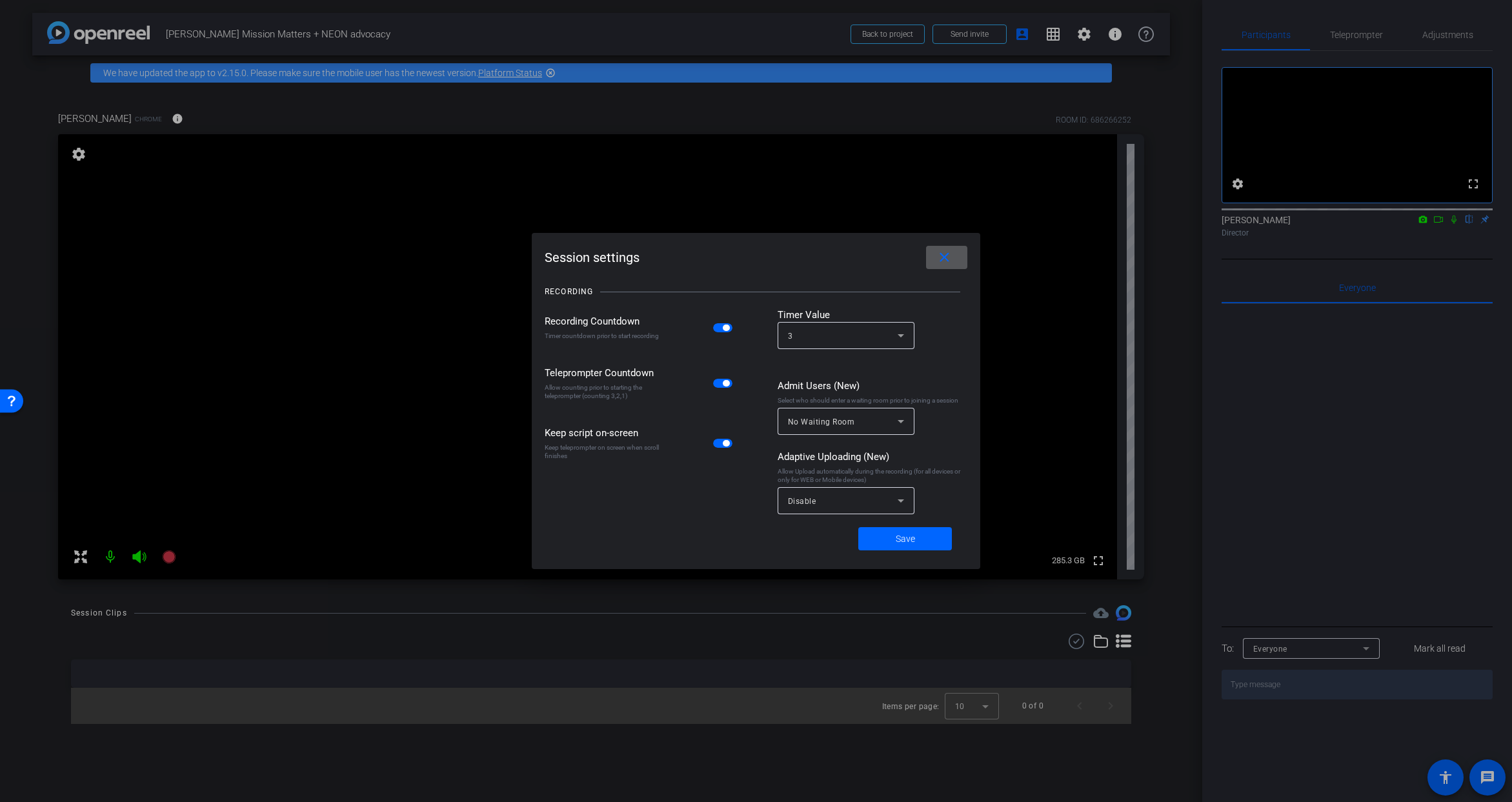
drag, startPoint x: 948, startPoint y: 256, endPoint x: 950, endPoint y: 250, distance: 6.3
click at [948, 256] on mat-icon "close" at bounding box center [945, 258] width 16 height 16
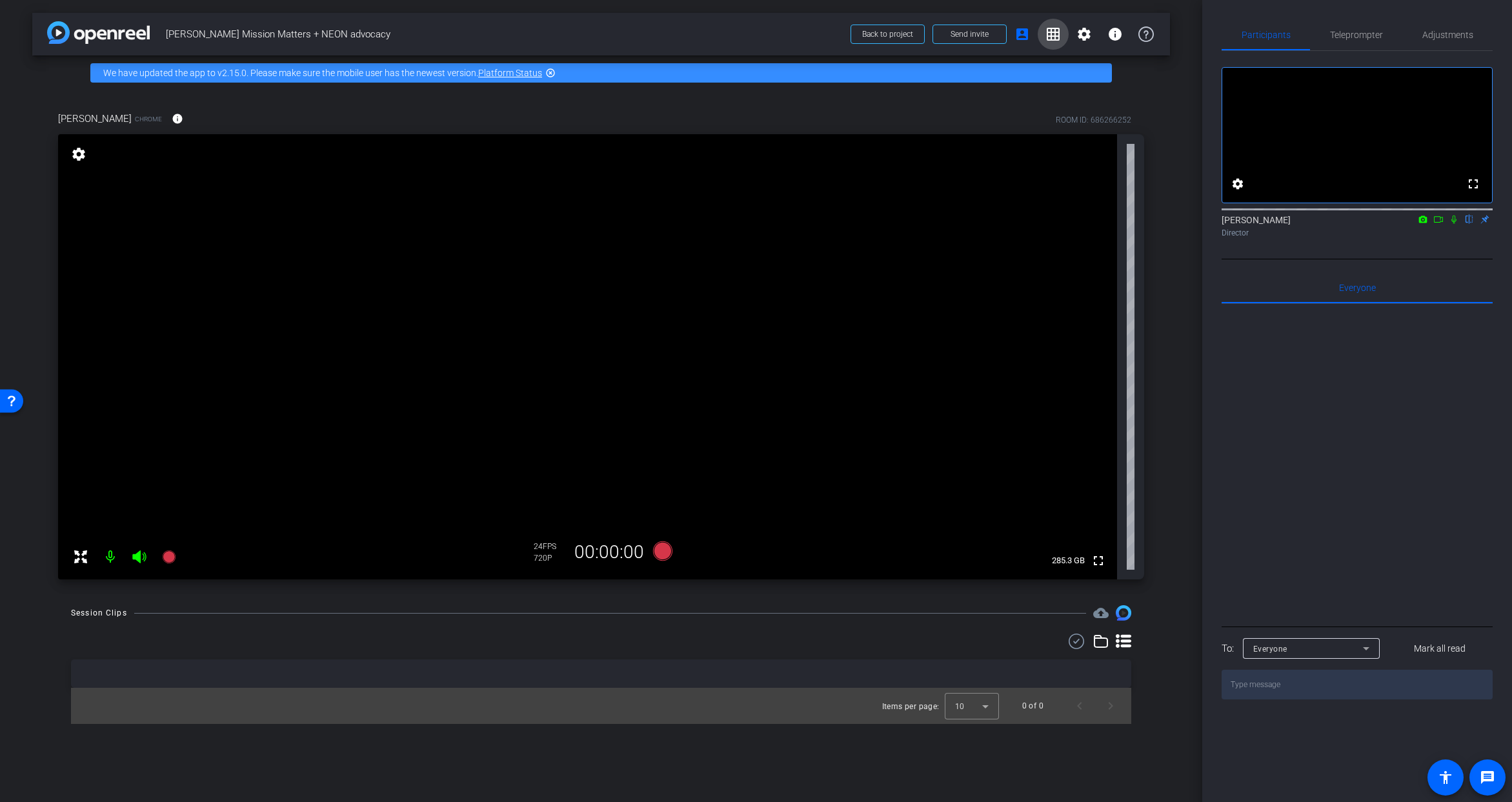
click at [1057, 34] on mat-icon "grid_on" at bounding box center [1053, 34] width 16 height 16
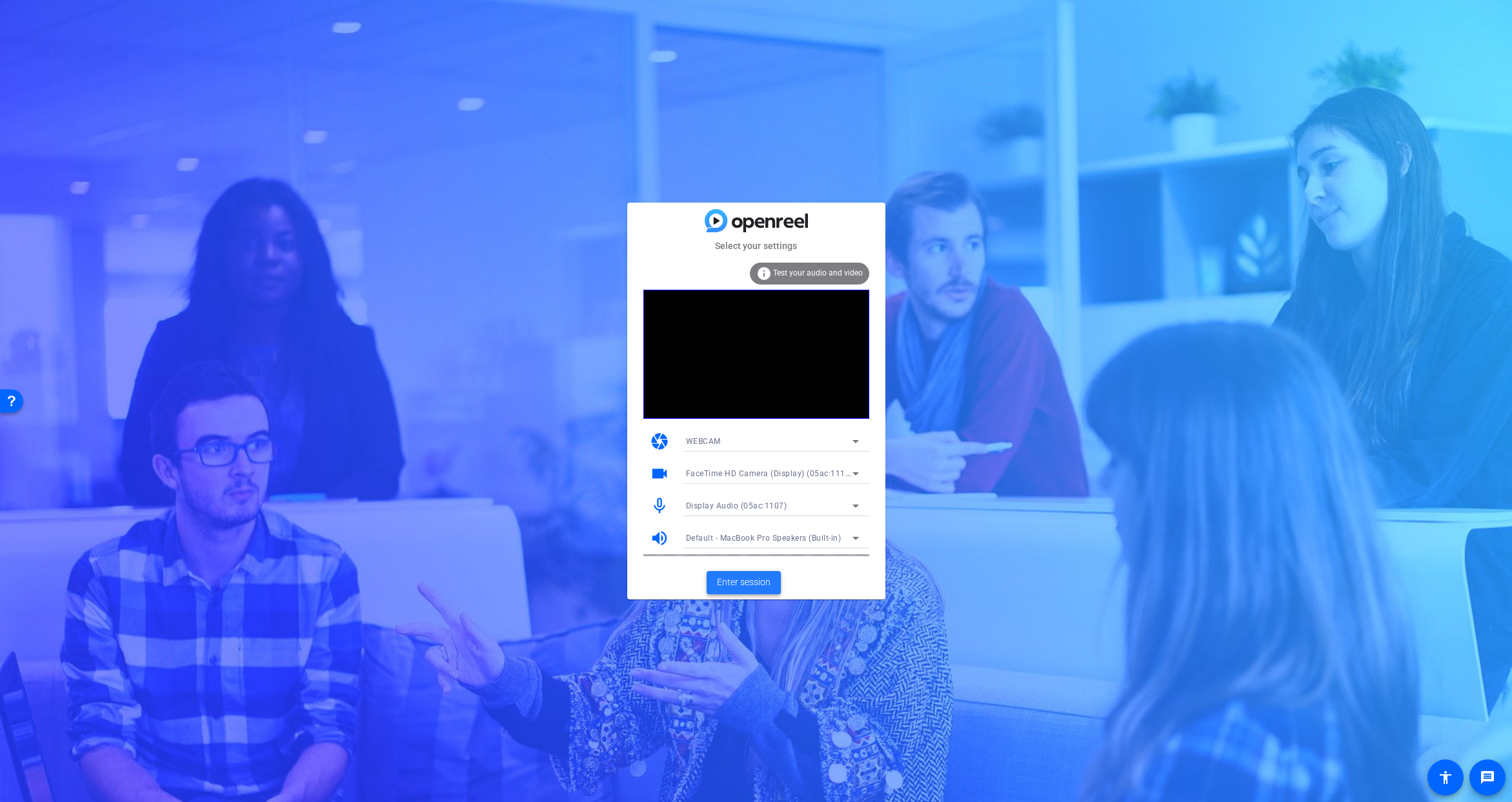
click at [736, 579] on span "Enter session" at bounding box center [743, 582] width 53 height 14
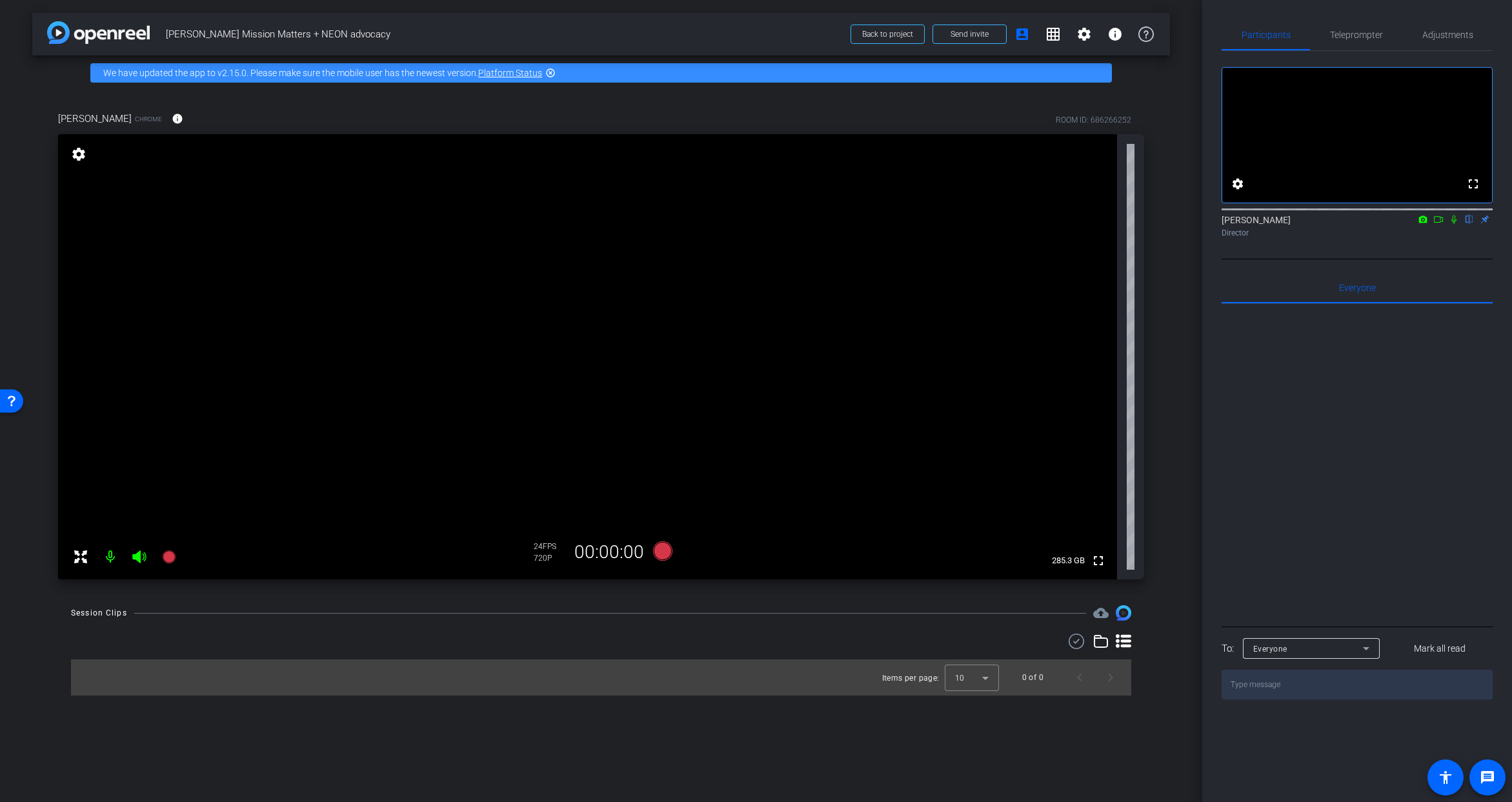
click at [78, 556] on icon at bounding box center [81, 557] width 13 height 13
click at [662, 550] on icon at bounding box center [662, 551] width 19 height 19
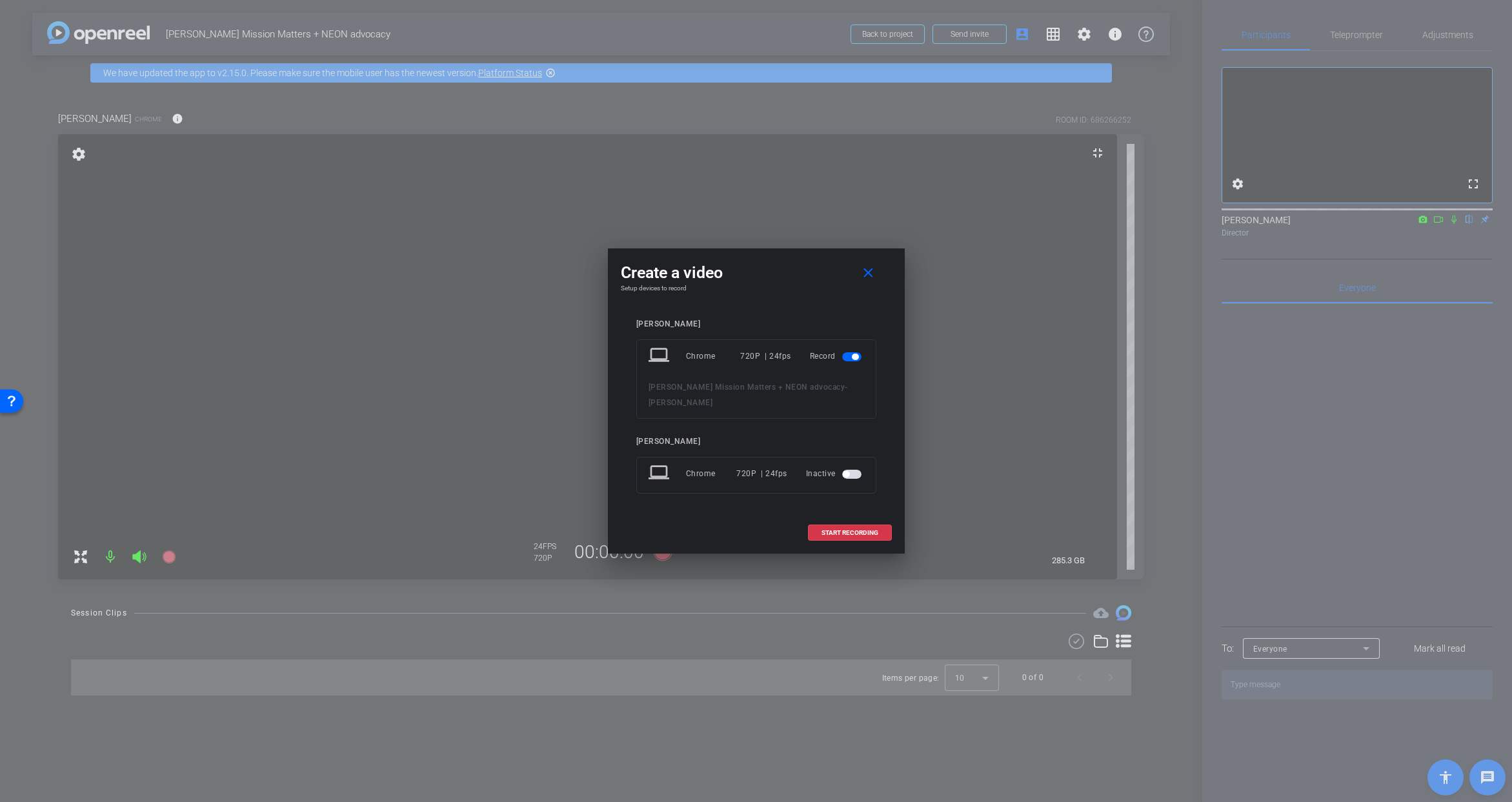
click at [853, 358] on span "button" at bounding box center [856, 357] width 7 height 7
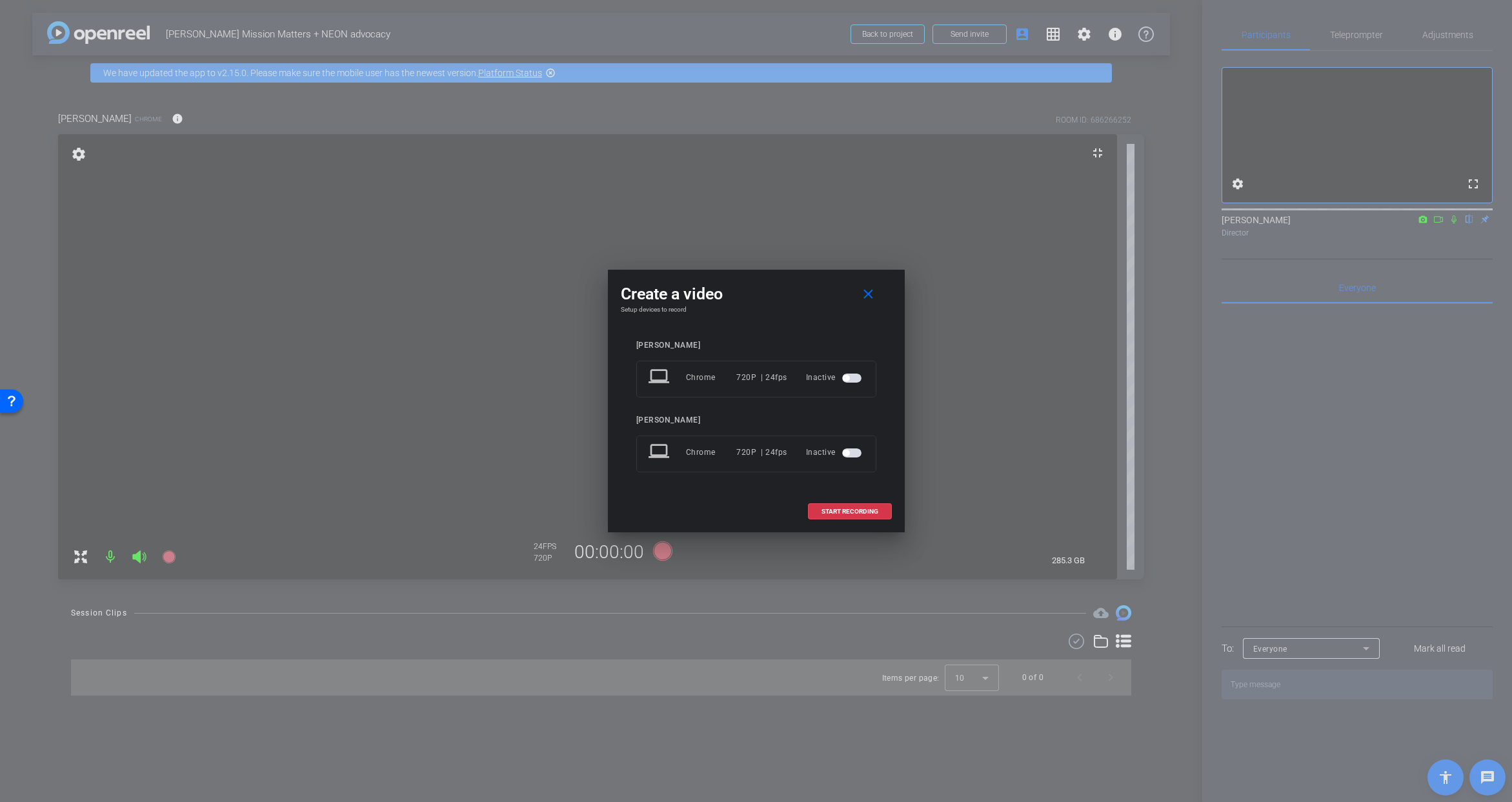
click at [853, 453] on span "button" at bounding box center [852, 453] width 19 height 9
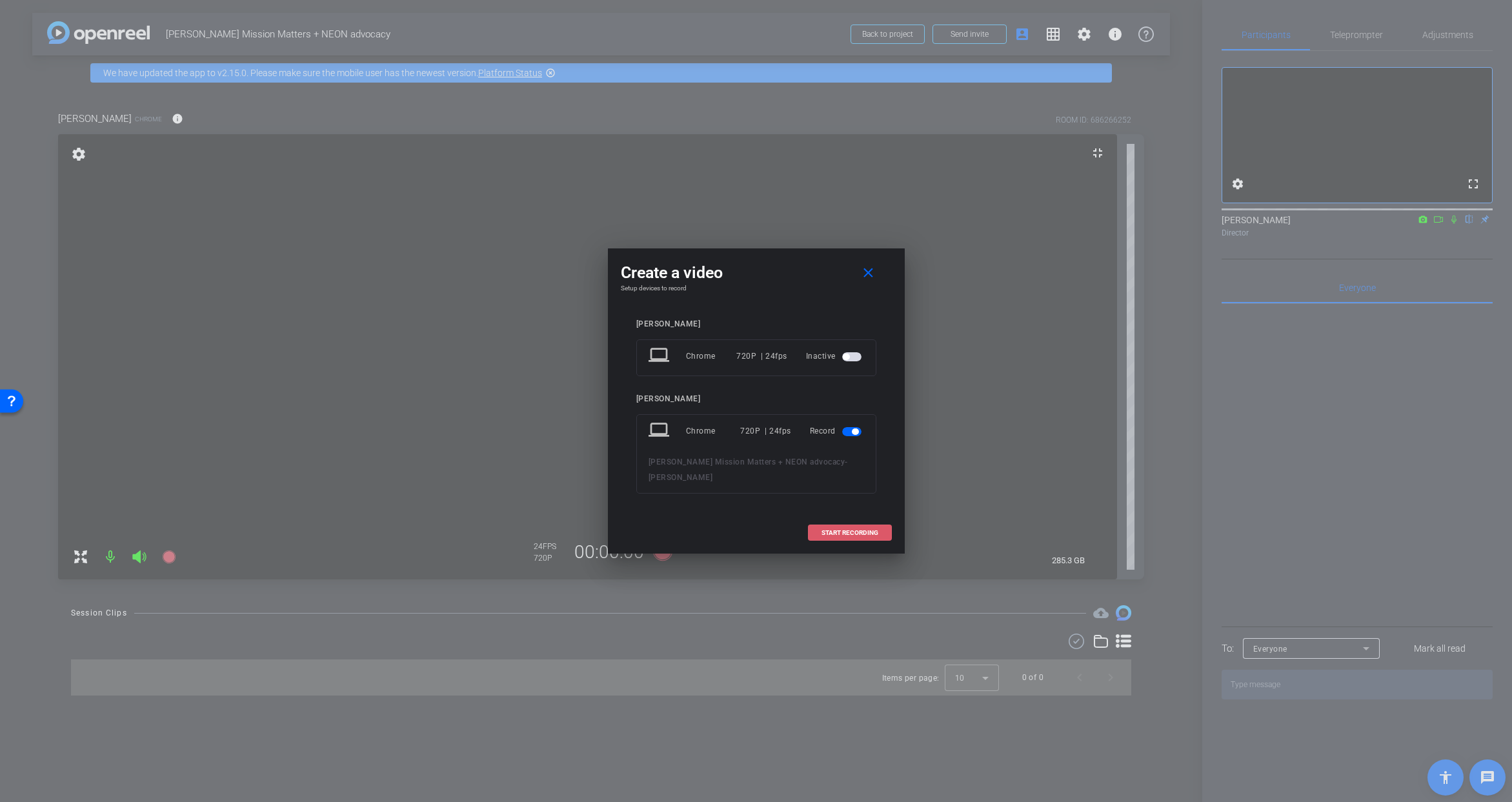
click at [848, 530] on span "START RECORDING" at bounding box center [850, 533] width 57 height 7
click at [847, 357] on span "button" at bounding box center [846, 357] width 7 height 7
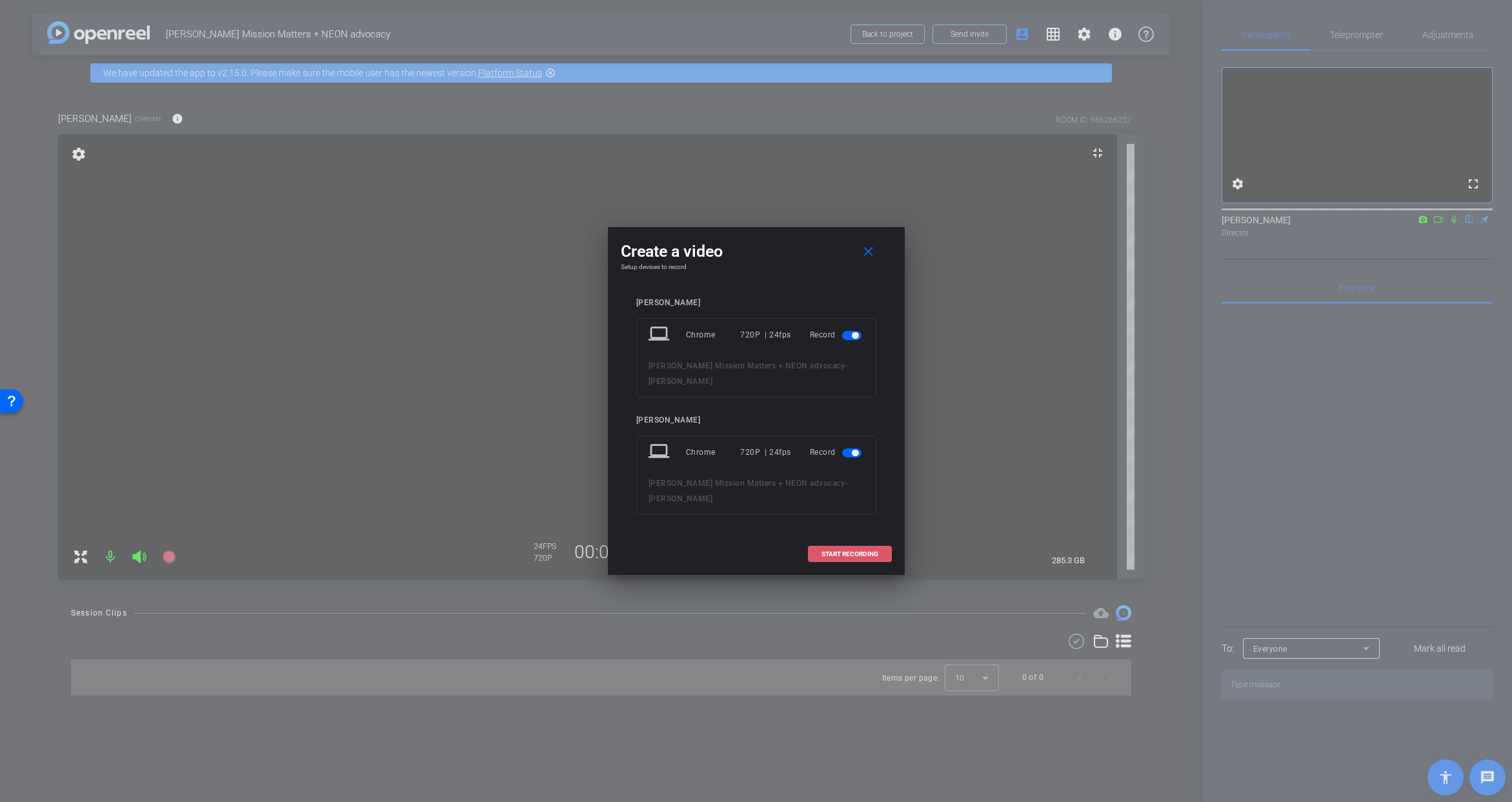
click at [856, 554] on span "START RECORDING" at bounding box center [850, 554] width 57 height 7
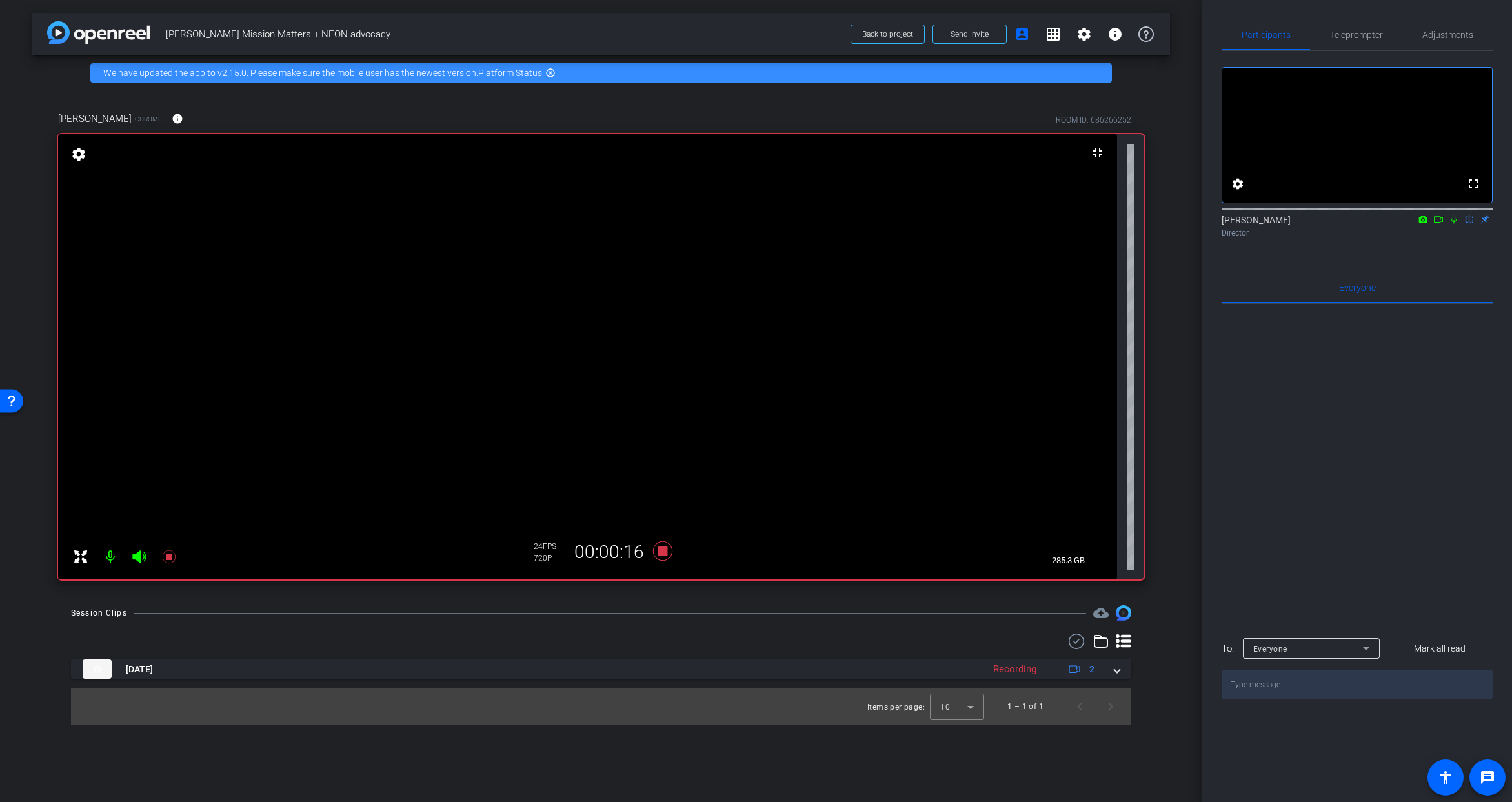
click at [1454, 224] on icon at bounding box center [1454, 219] width 11 height 9
click at [1451, 224] on icon at bounding box center [1454, 219] width 11 height 9
click at [168, 554] on icon at bounding box center [169, 557] width 13 height 13
